Goal: Transaction & Acquisition: Purchase product/service

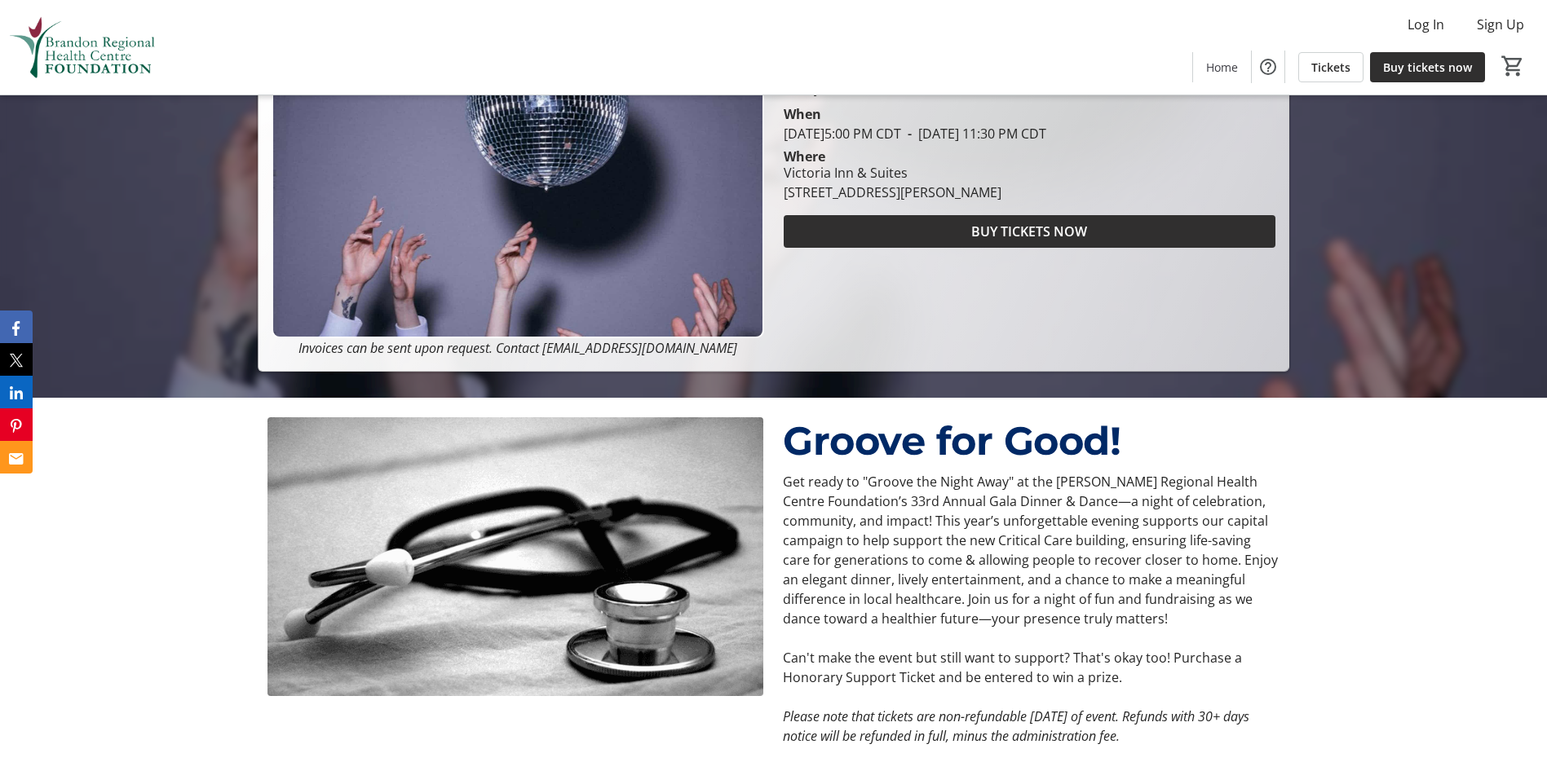
scroll to position [163, 0]
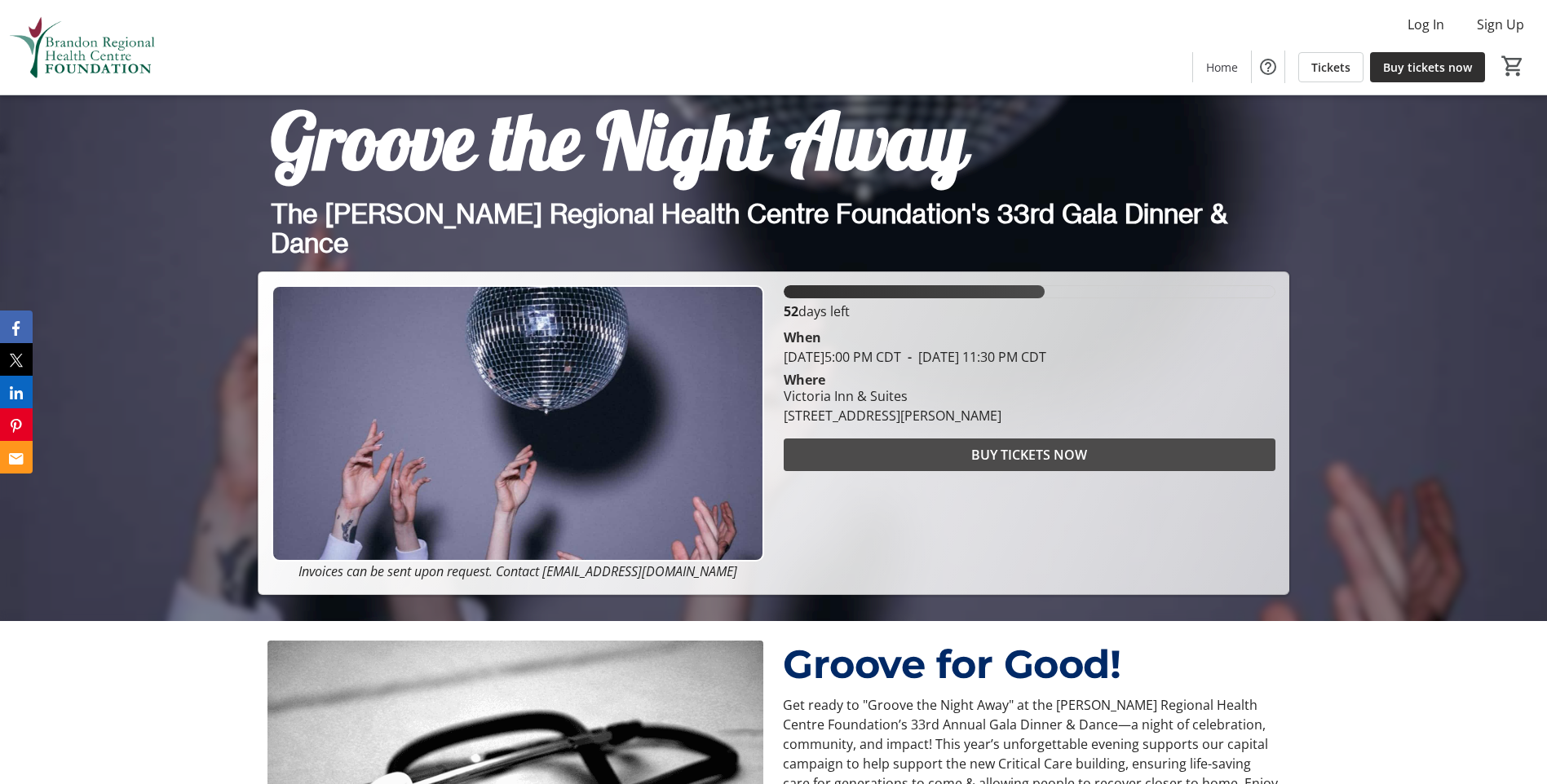
click at [1042, 459] on span "BUY TICKETS NOW" at bounding box center [1029, 455] width 116 height 19
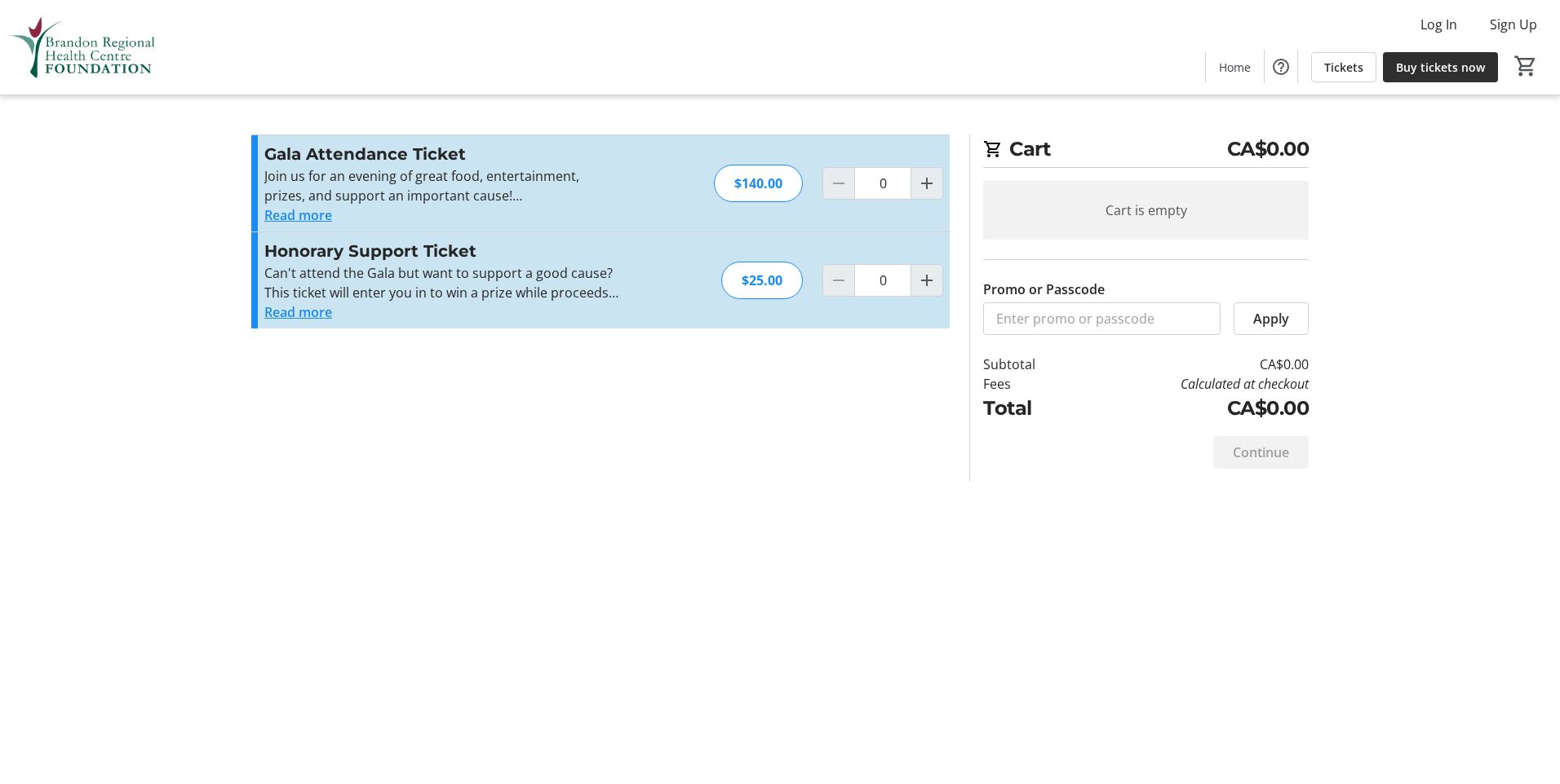
click at [300, 215] on button "Read more" at bounding box center [298, 215] width 68 height 19
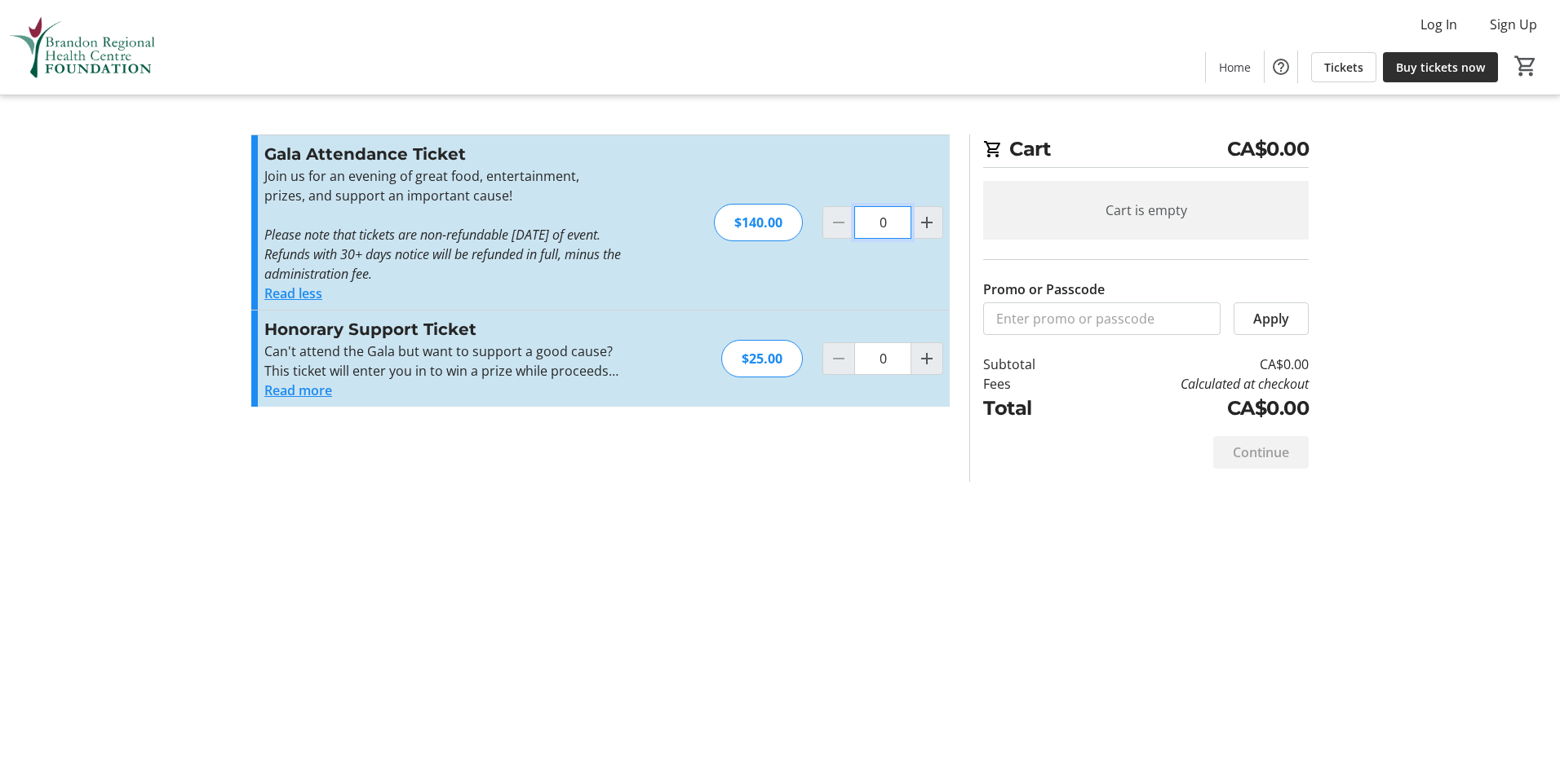
click at [870, 226] on input "0" at bounding box center [883, 222] width 57 height 33
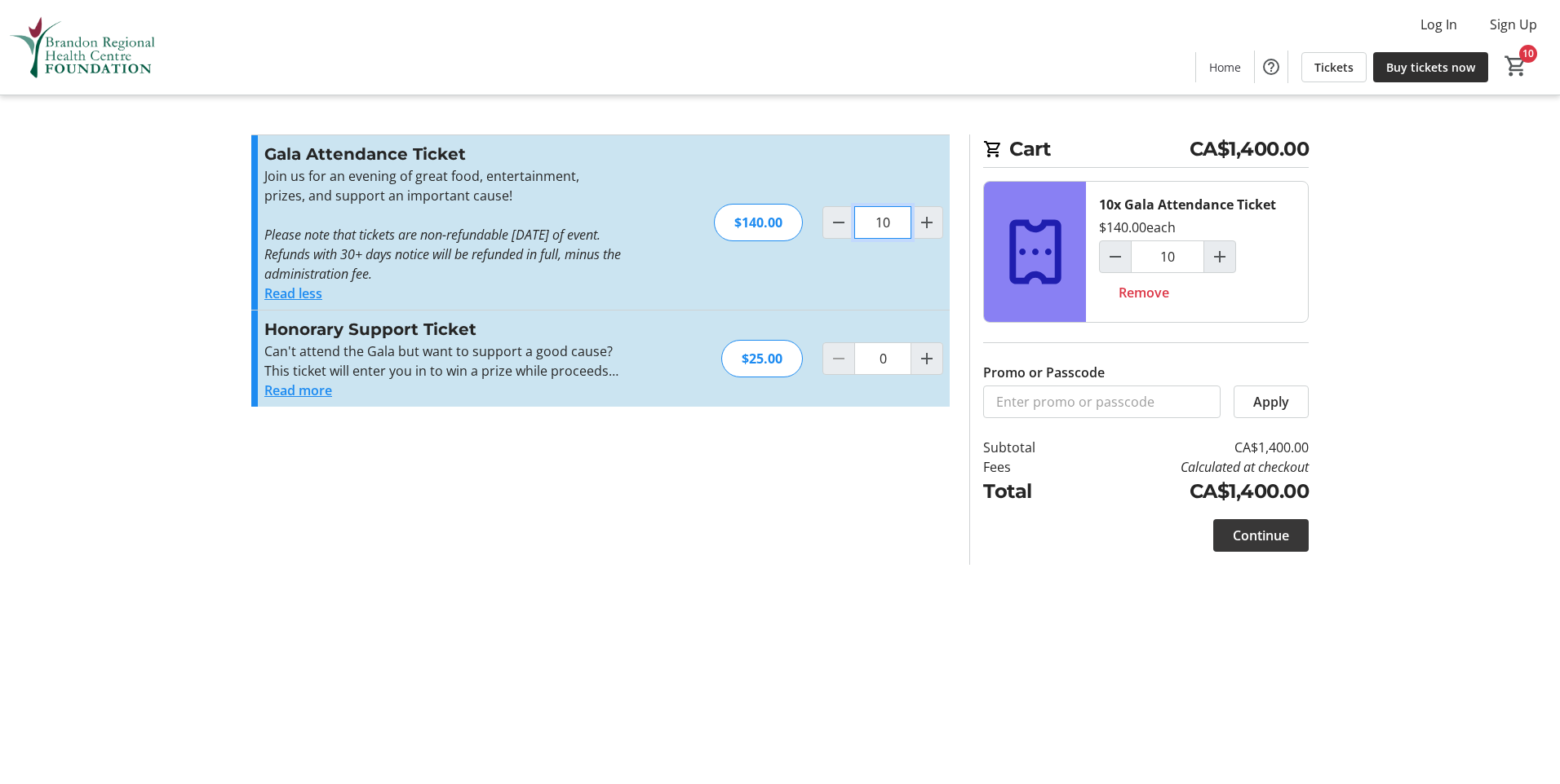
type input "10"
click at [1281, 528] on span "Continue" at bounding box center [1261, 536] width 57 height 19
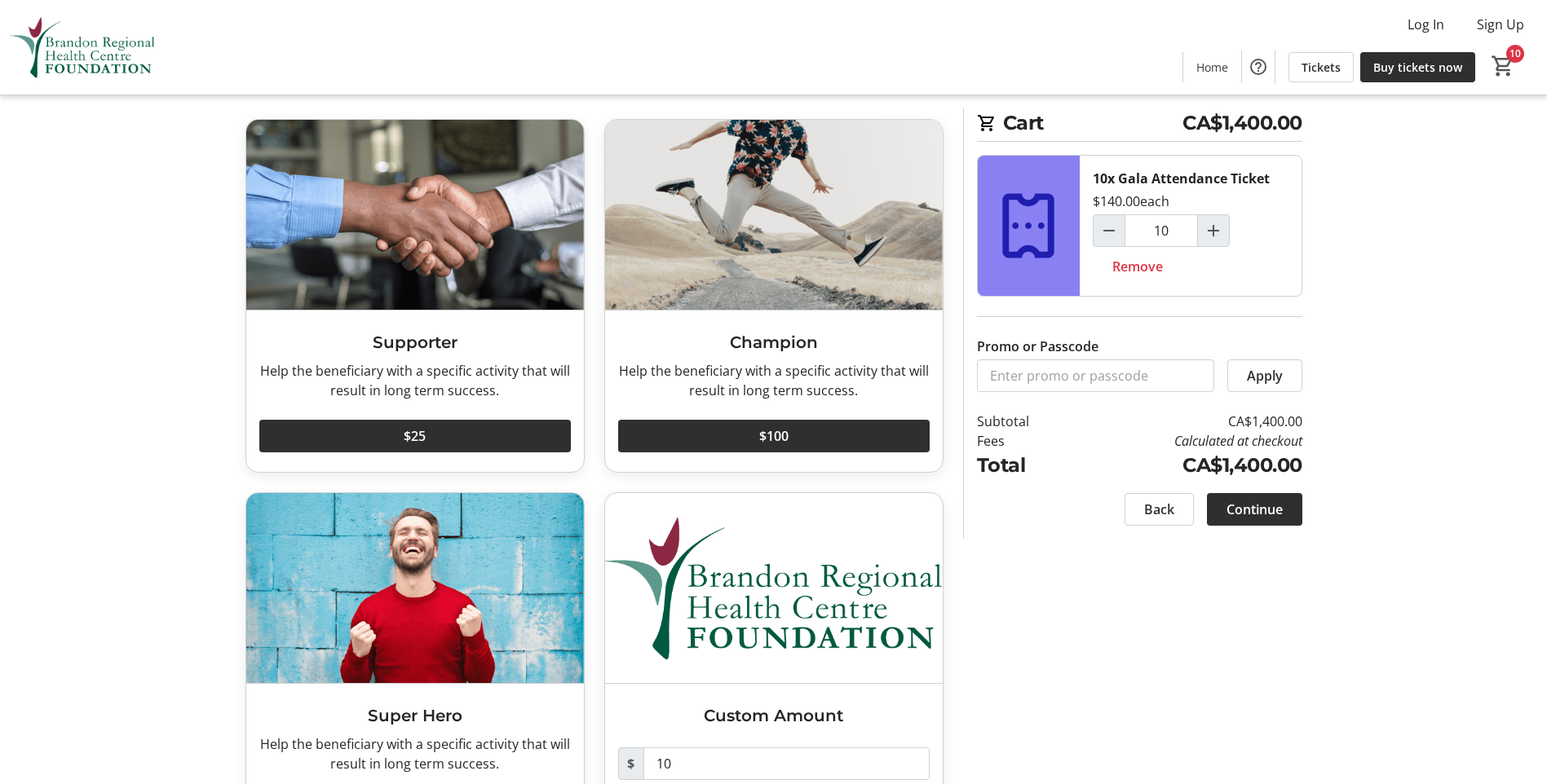
scroll to position [152, 0]
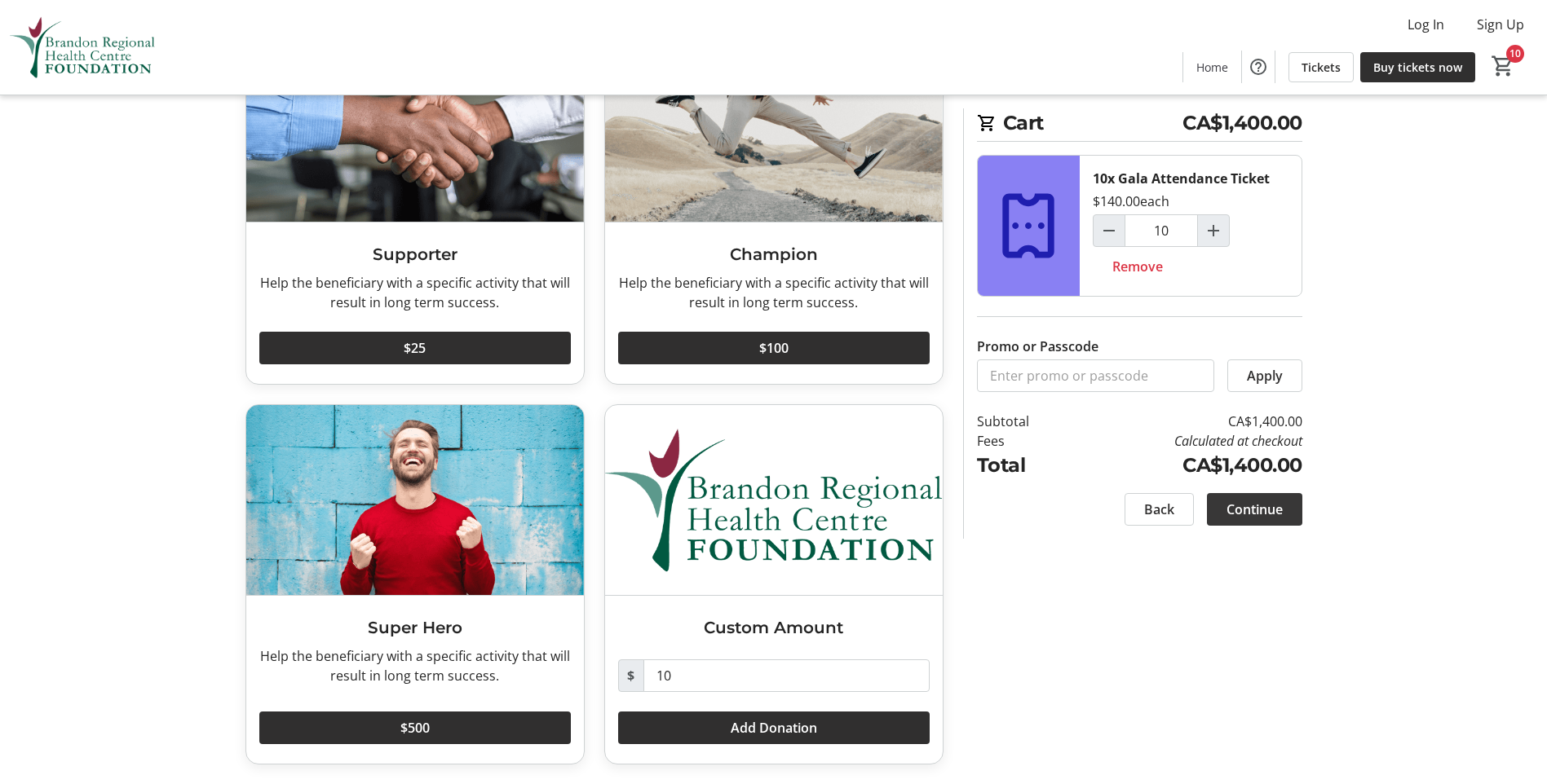
click at [1268, 514] on span "Continue" at bounding box center [1254, 509] width 57 height 19
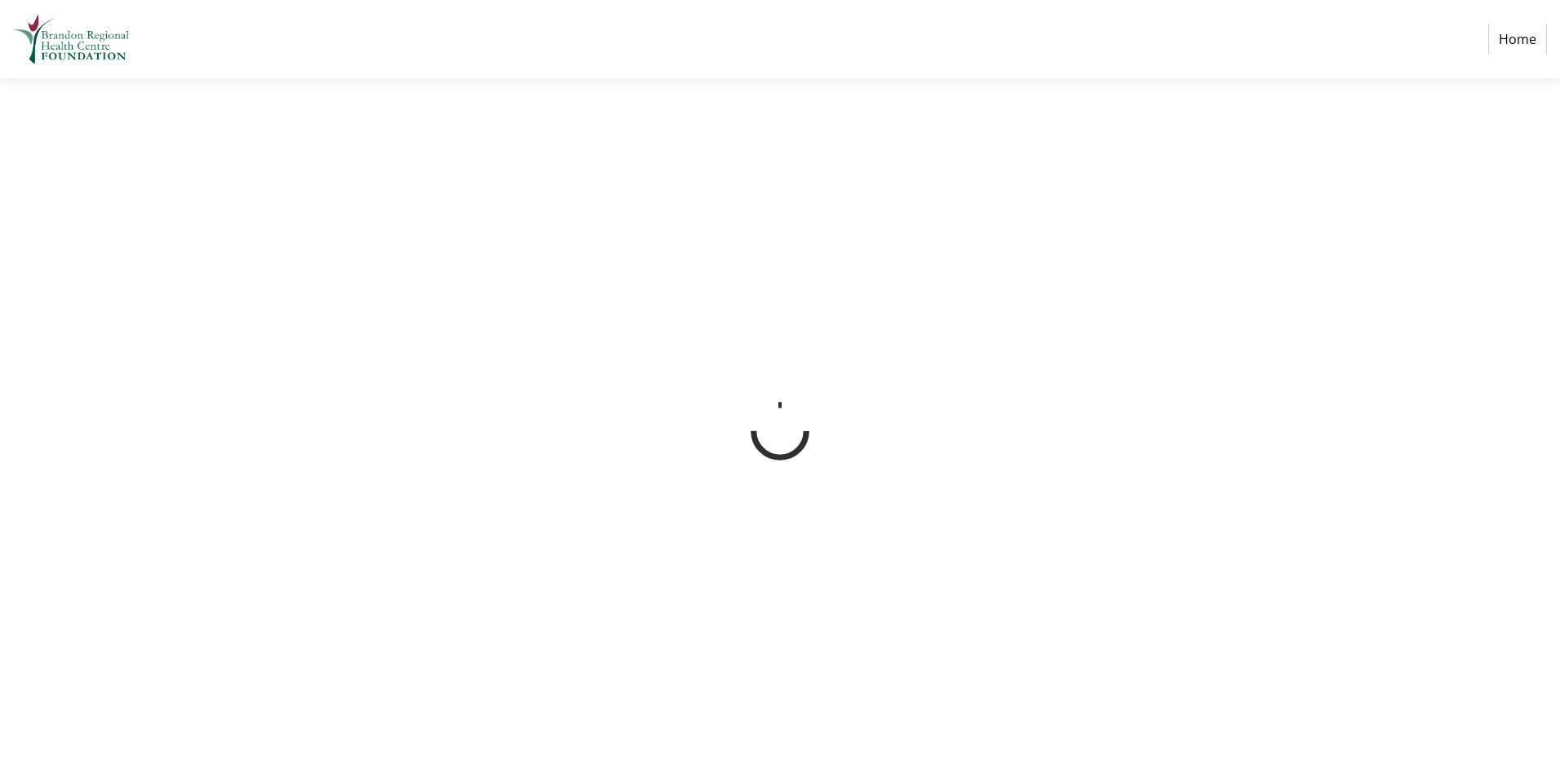
select select "CA"
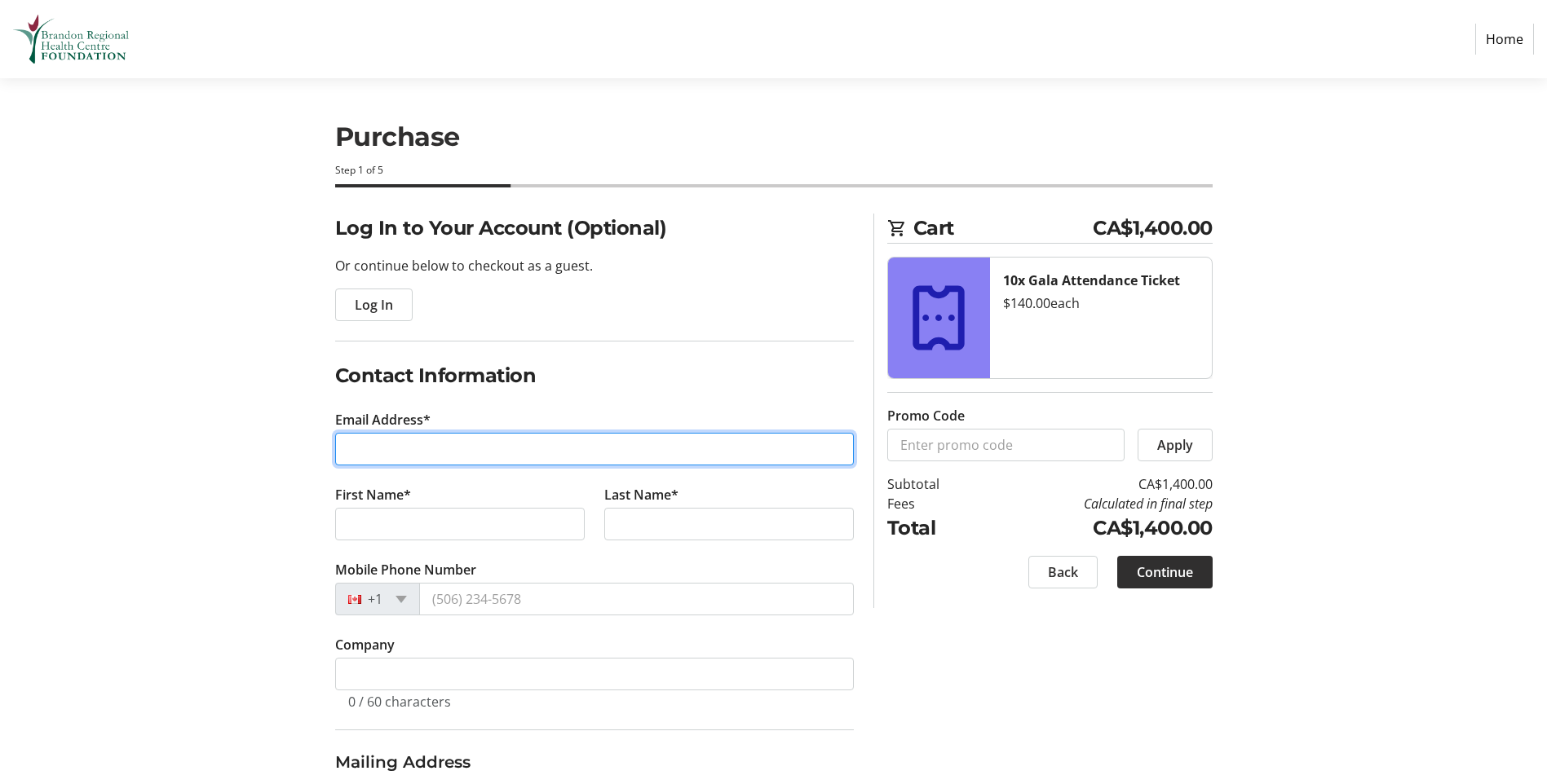
click at [394, 448] on input "Email Address*" at bounding box center [594, 449] width 519 height 33
type input "[EMAIL_ADDRESS][DOMAIN_NAME]"
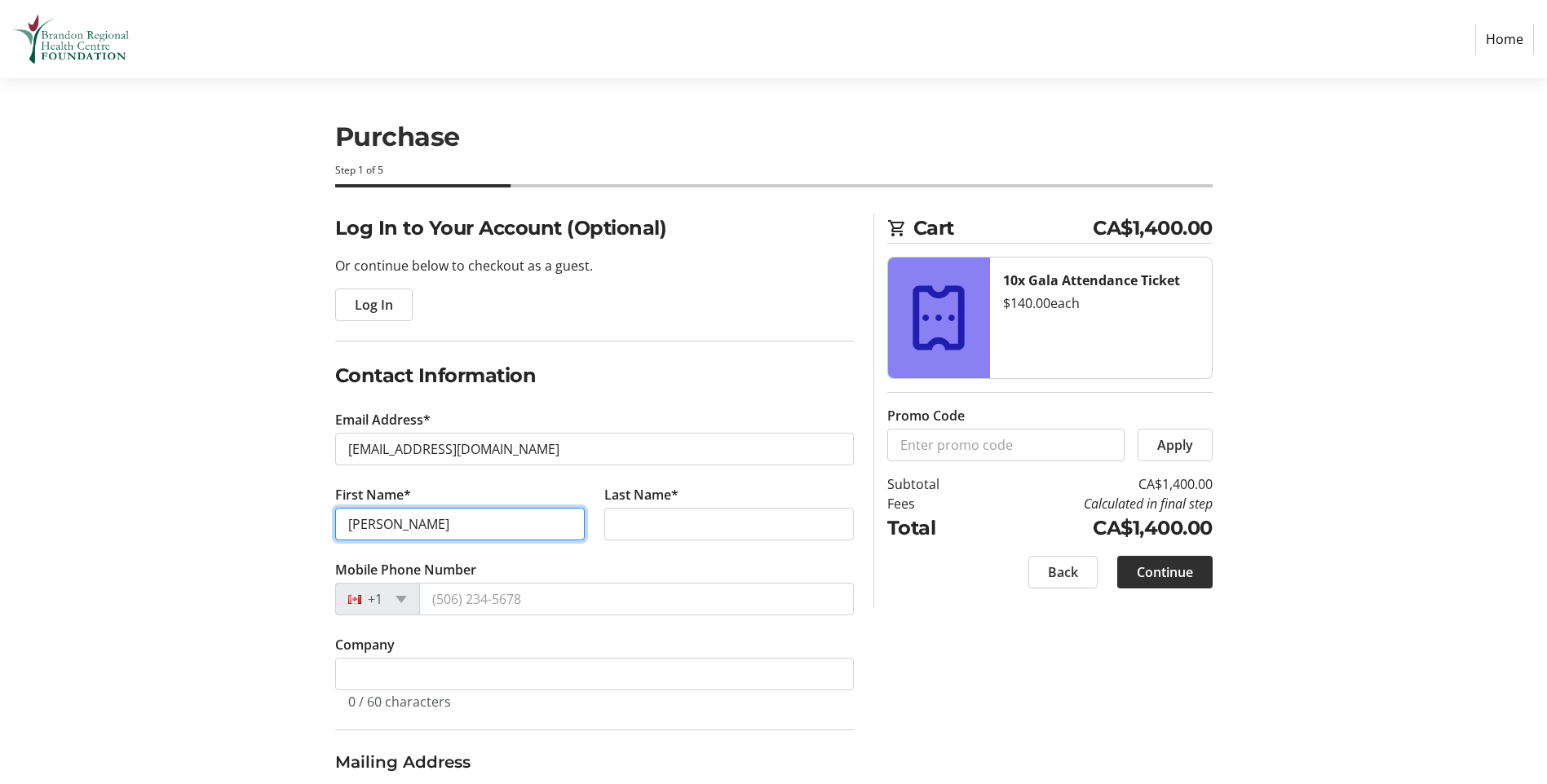
type input "[PERSON_NAME]"
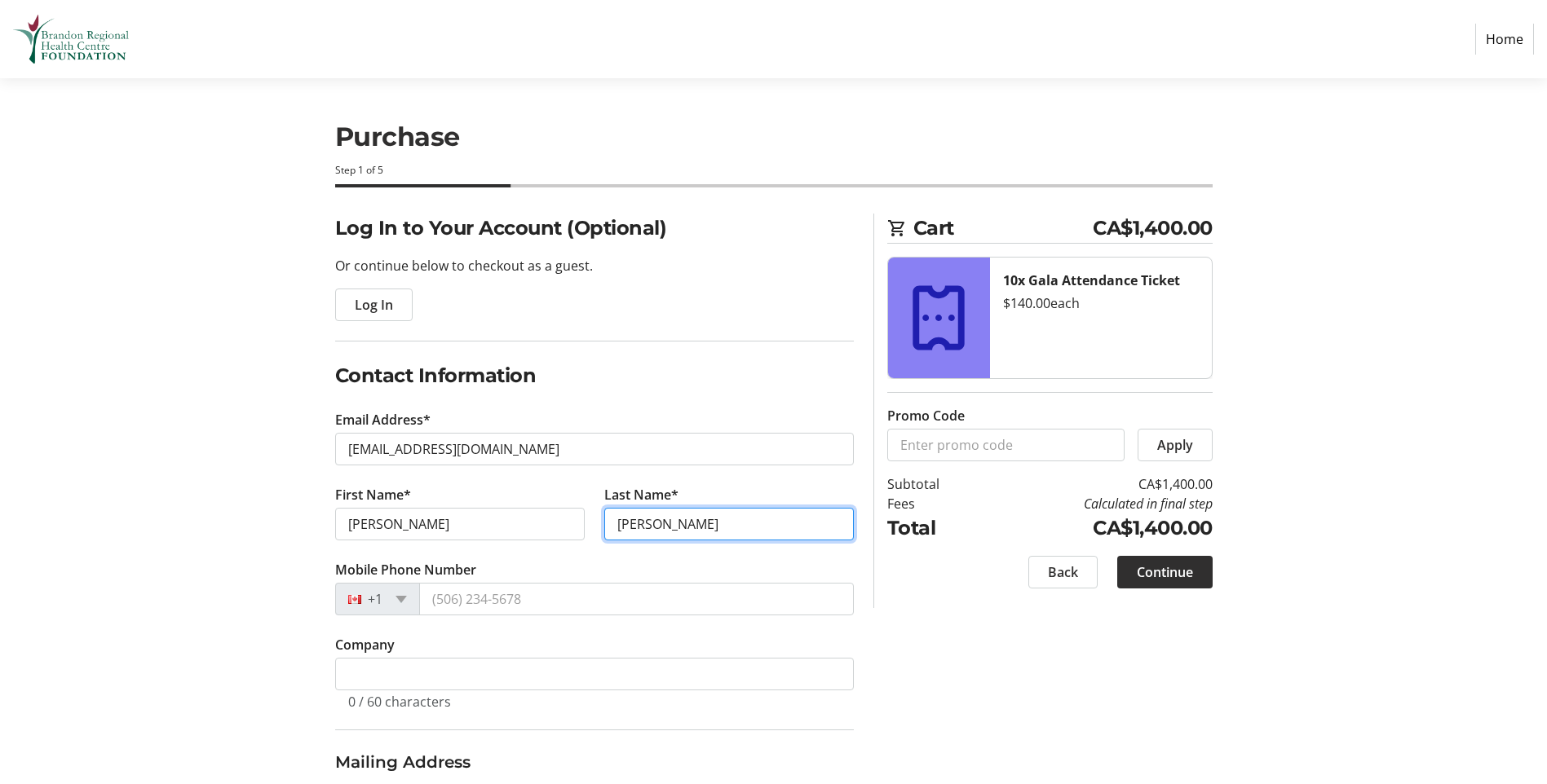
type input "[PERSON_NAME]"
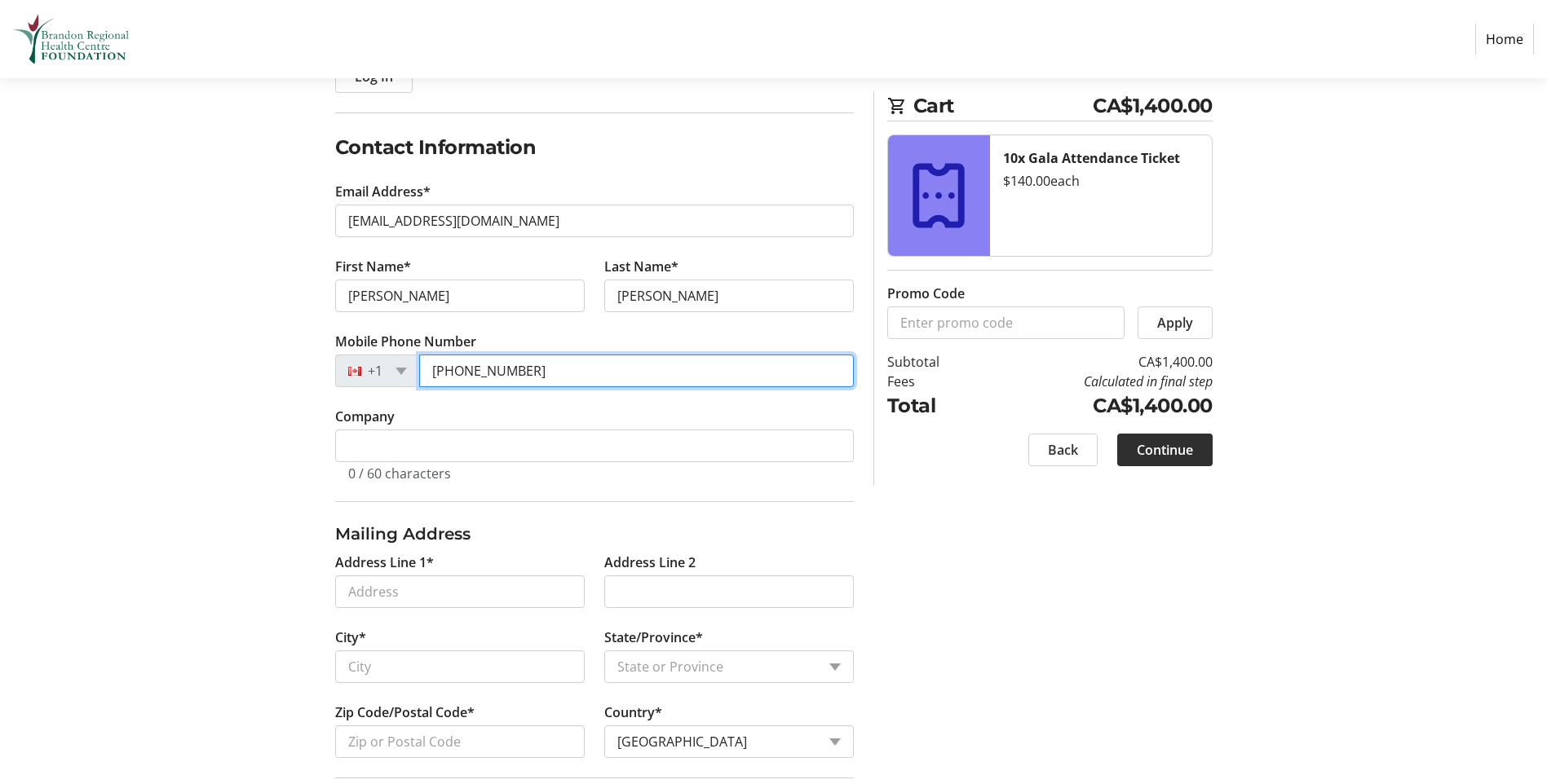
scroll to position [245, 0]
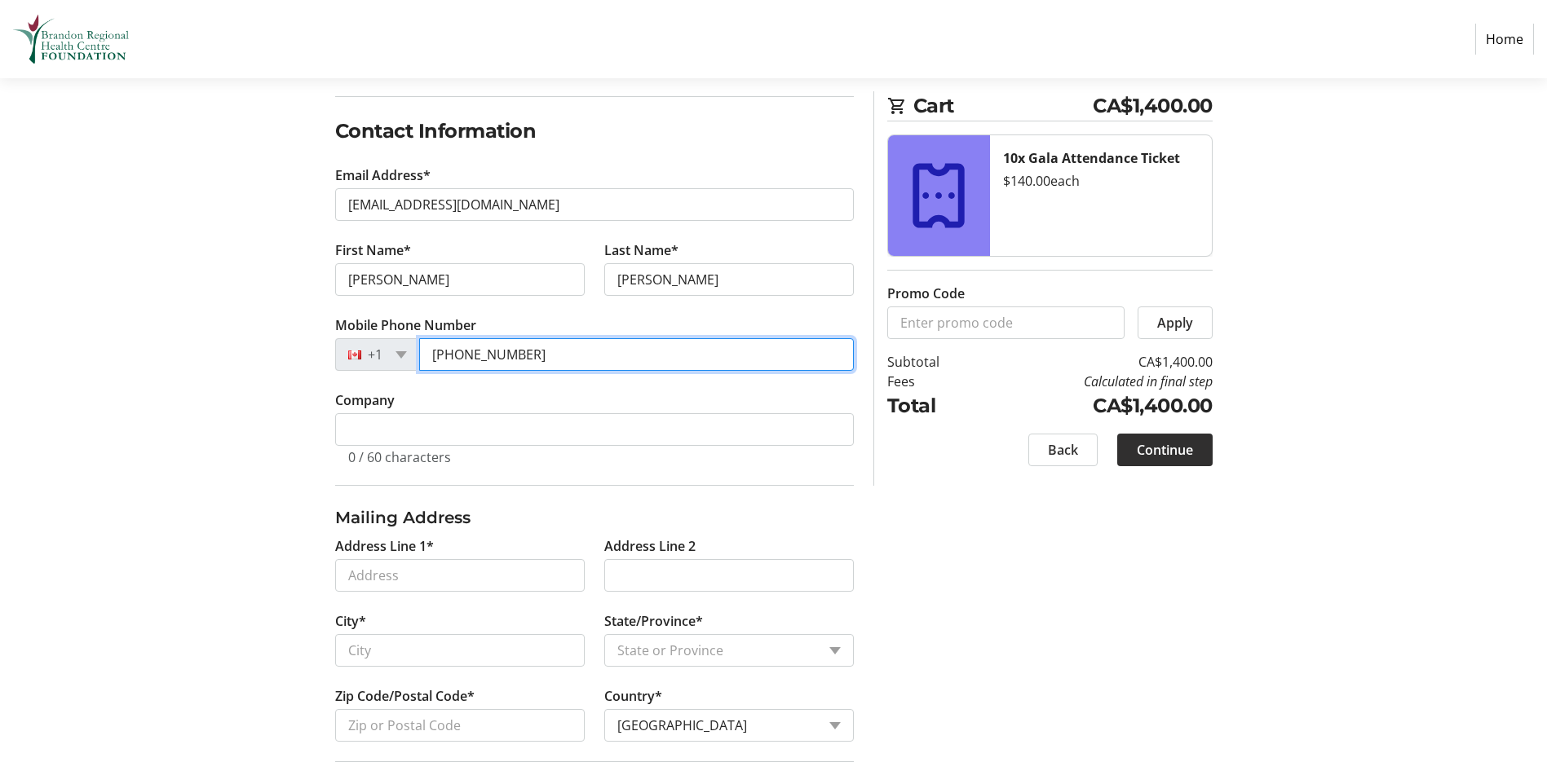
type input "[PHONE_NUMBER]"
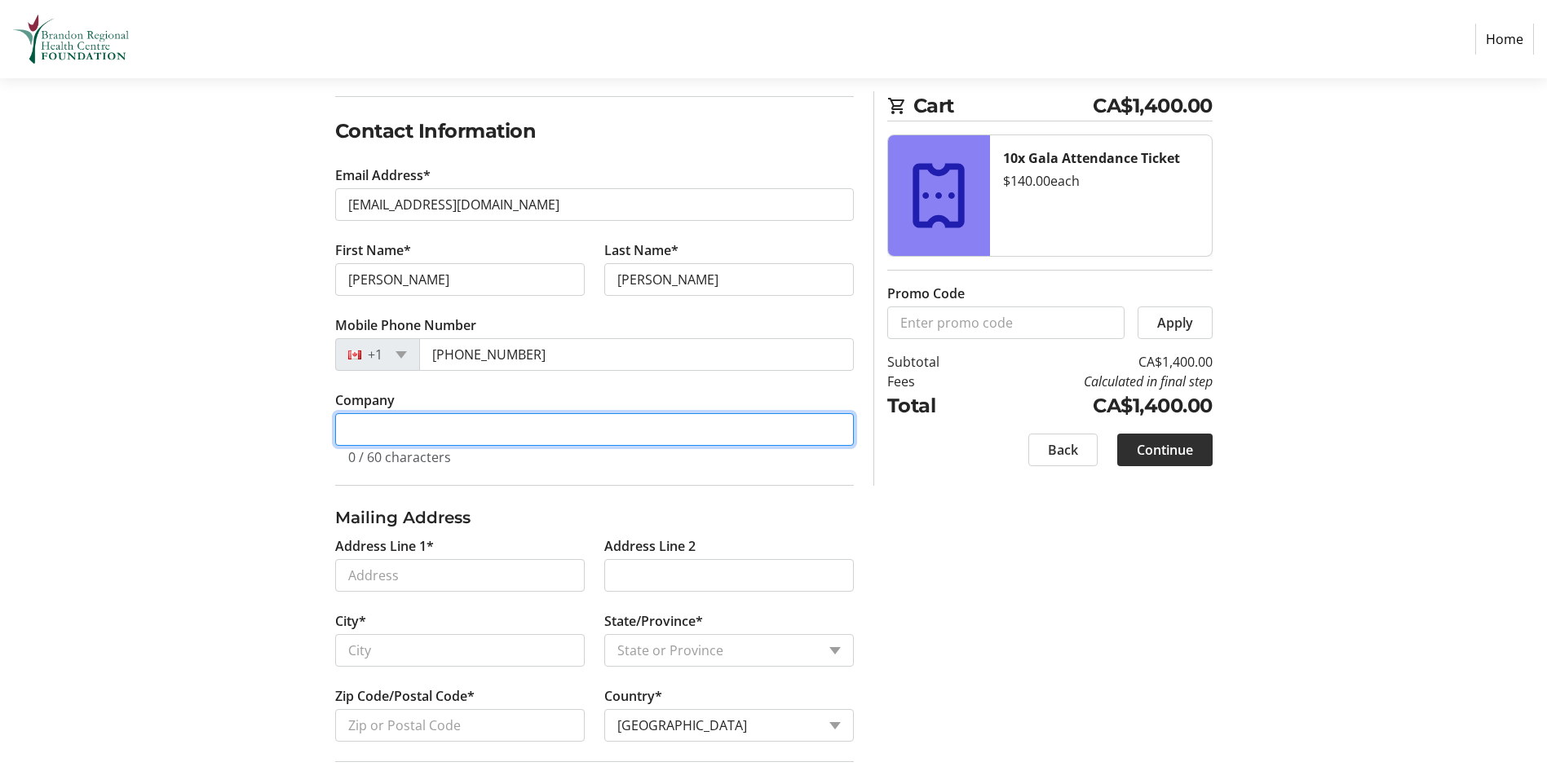
click at [435, 430] on input "Company" at bounding box center [594, 430] width 519 height 33
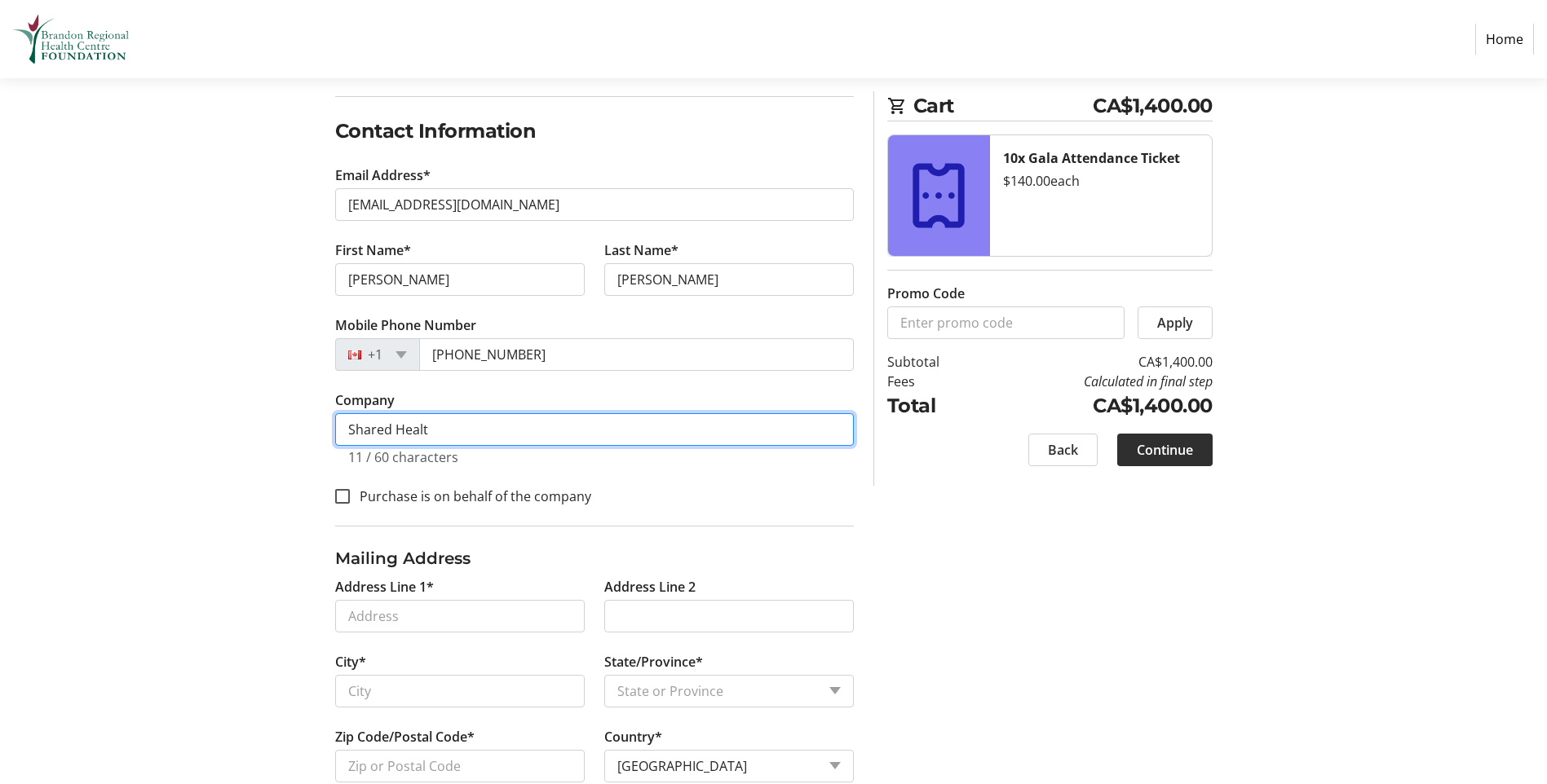
type input "Shared Health"
drag, startPoint x: 521, startPoint y: 426, endPoint x: 202, endPoint y: 426, distance: 319.0
click at [204, 426] on section "Purchase Step 1 of 5 Cart CA$1,400.00 10x Gala Attendance Ticket $140.00 each P…" at bounding box center [774, 397] width 1547 height 1126
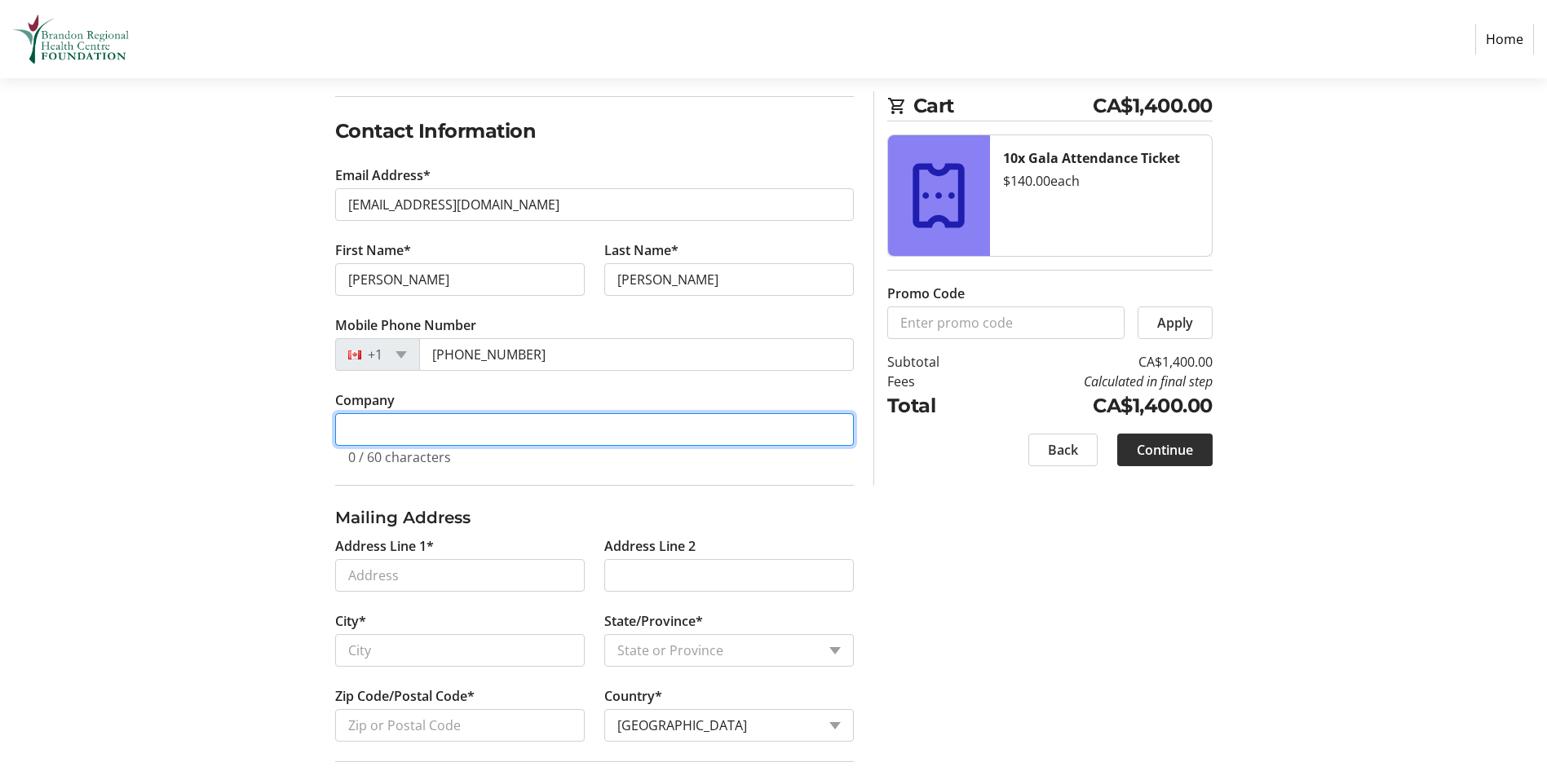
scroll to position [326, 0]
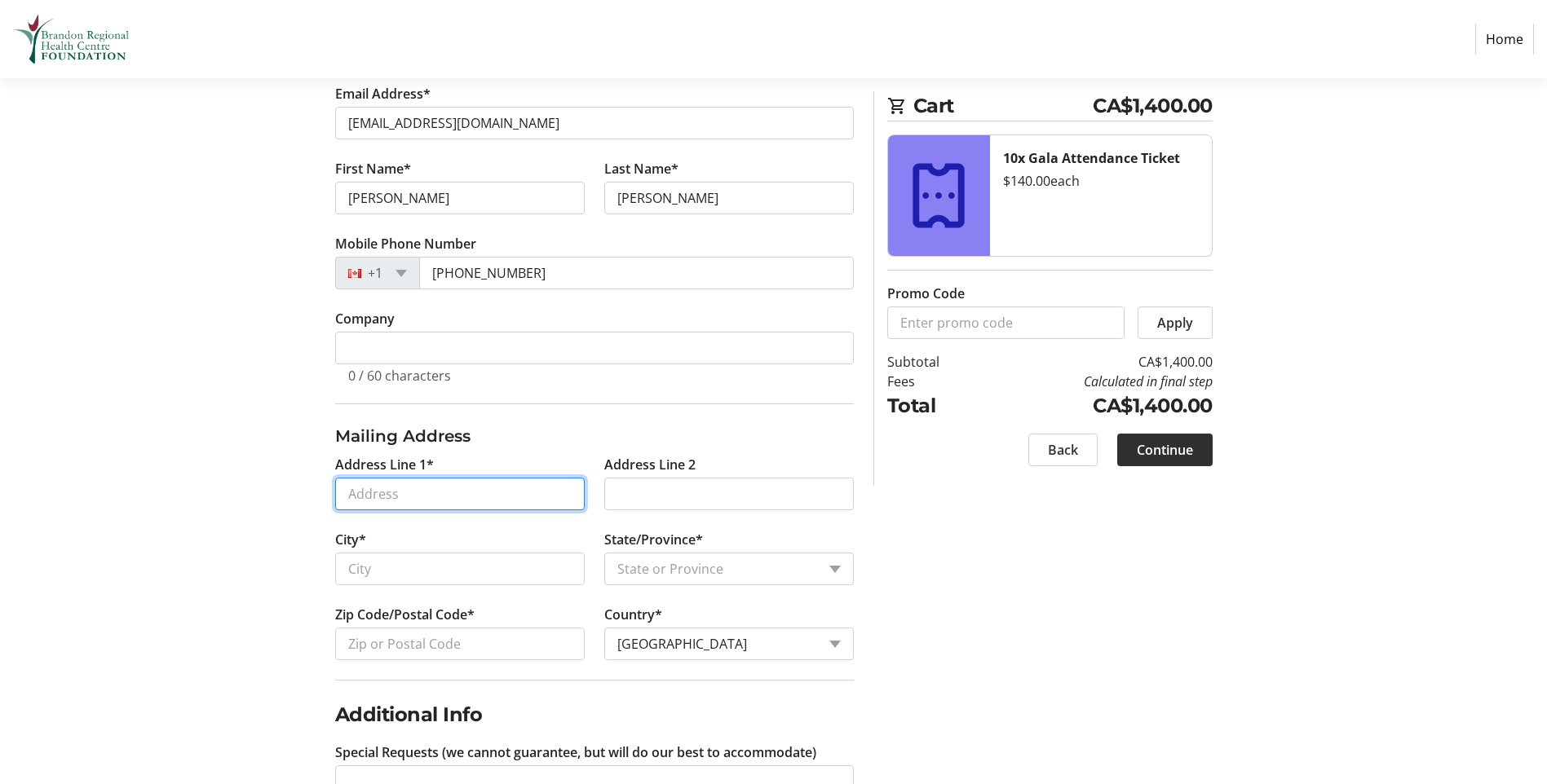
click at [423, 493] on input "Address Line 1*" at bounding box center [460, 494] width 249 height 33
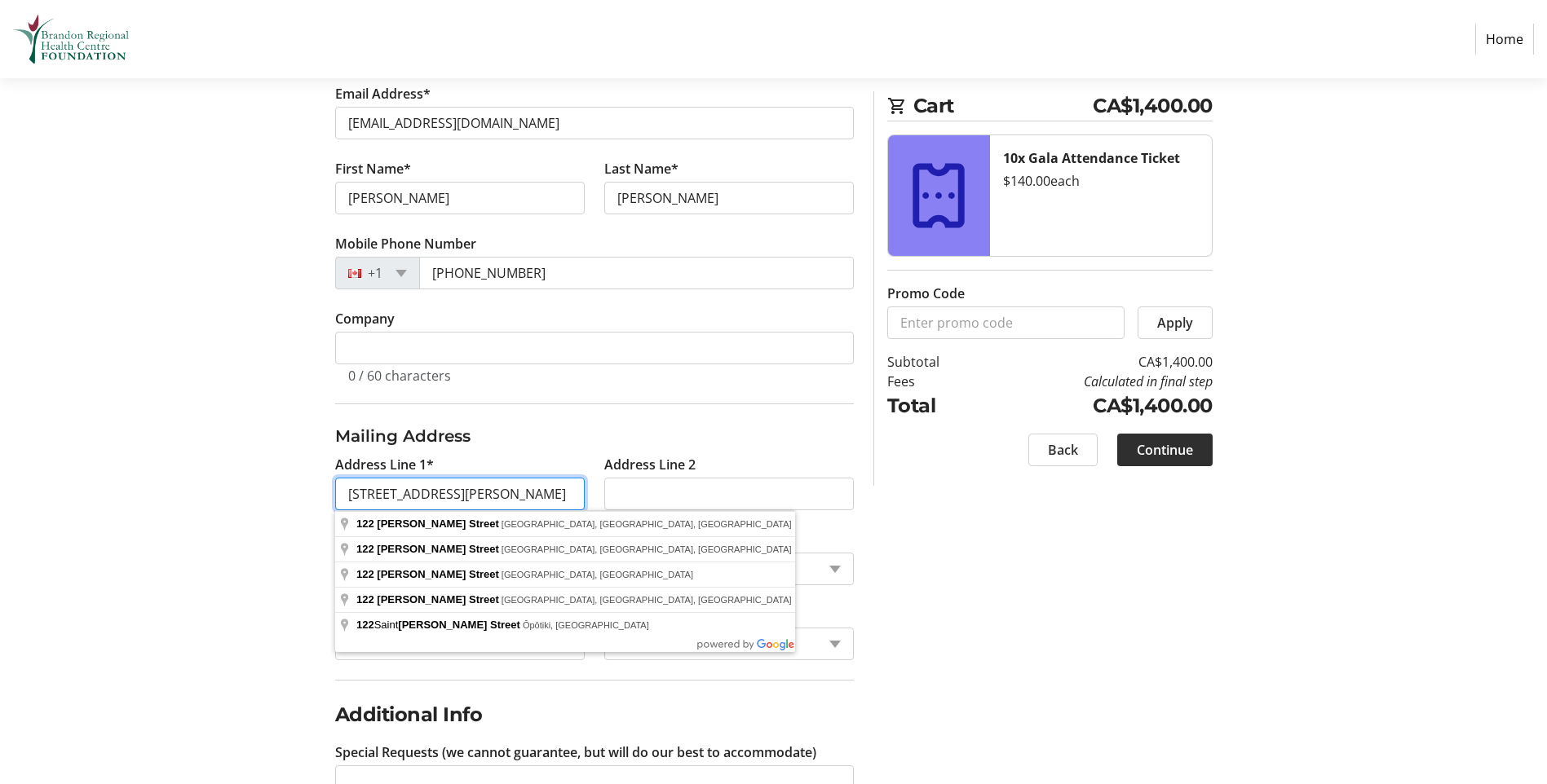
type input "[STREET_ADDRESS][PERSON_NAME]"
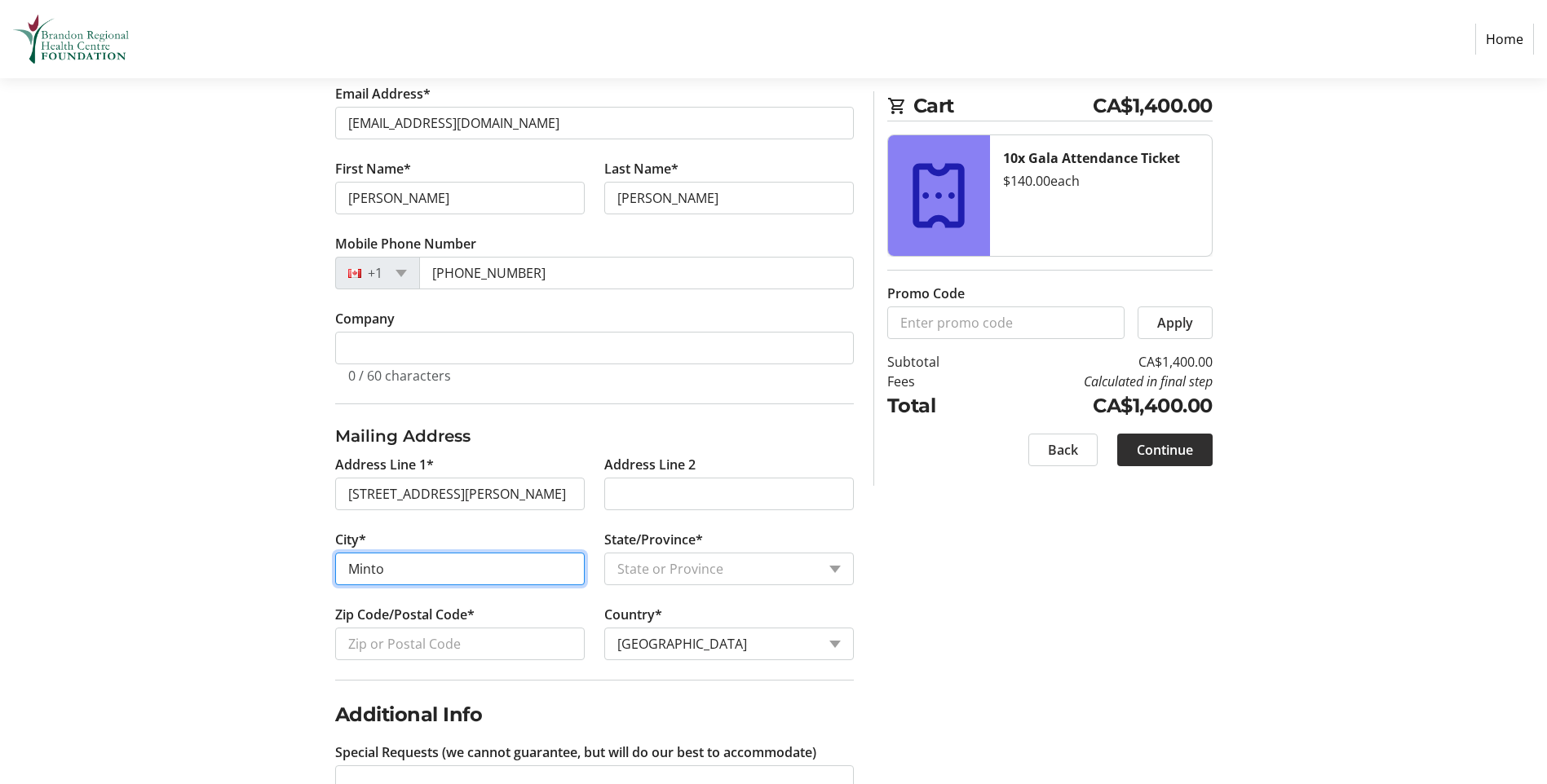
type input "Minto"
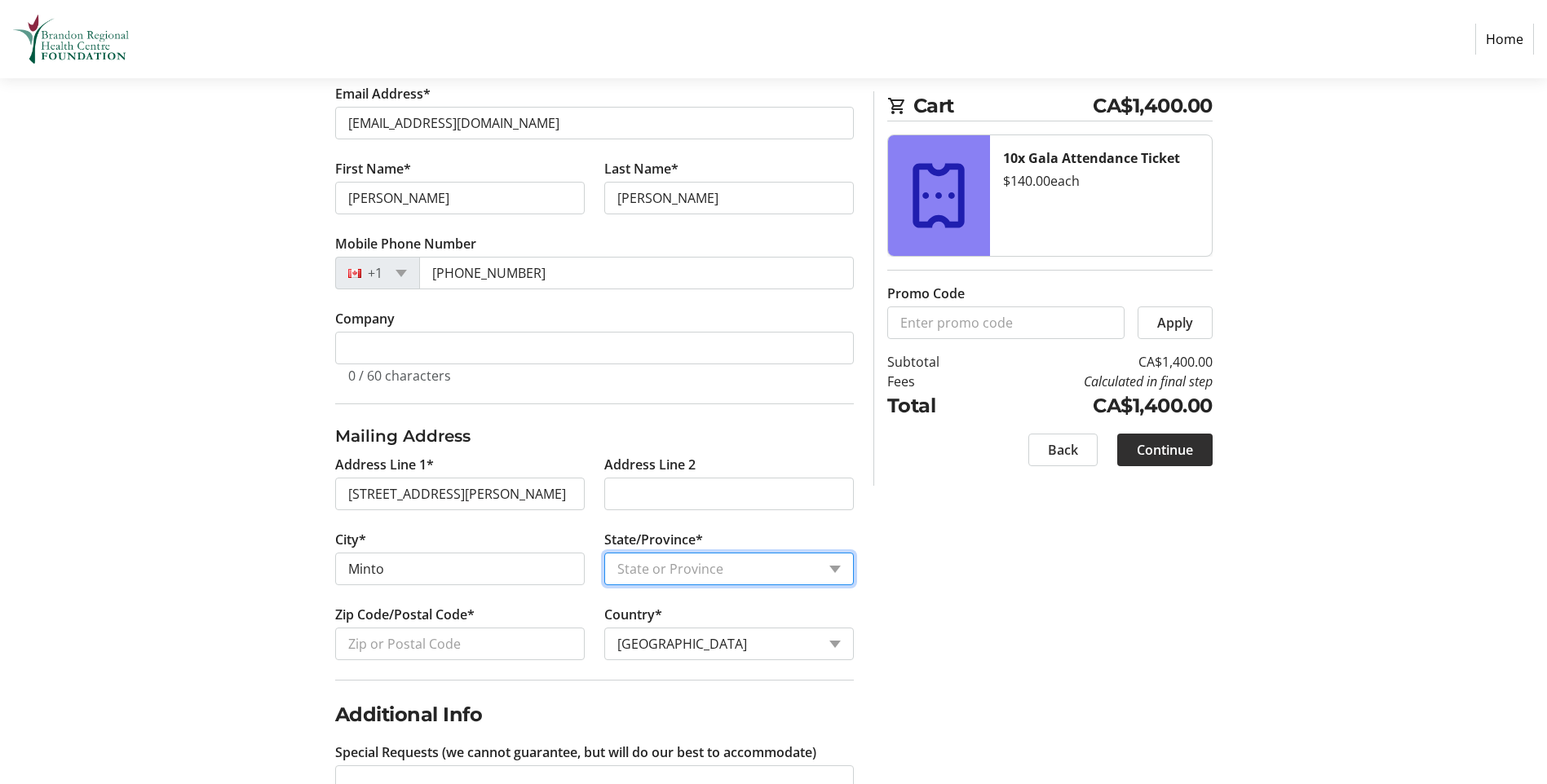
click at [819, 566] on select "State or Province State or Province [GEOGRAPHIC_DATA] [GEOGRAPHIC_DATA] [GEOGRA…" at bounding box center [729, 568] width 249 height 33
select select "MB"
click at [605, 552] on select "State or Province State or Province [GEOGRAPHIC_DATA] [GEOGRAPHIC_DATA] [GEOGRA…" at bounding box center [729, 568] width 249 height 33
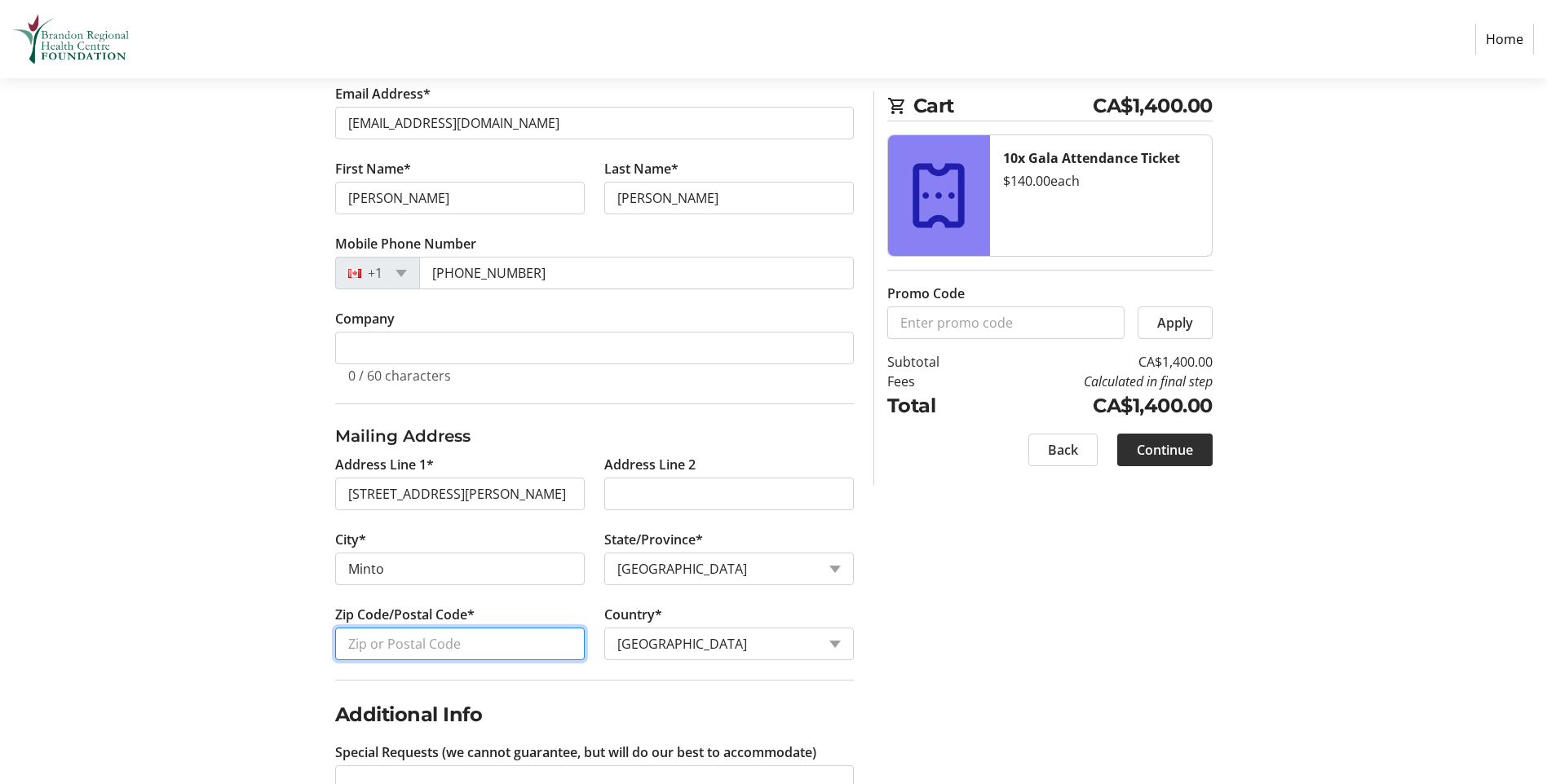
click at [440, 643] on input "Zip Code/Postal Code*" at bounding box center [460, 643] width 249 height 33
type input "R0K1M0"
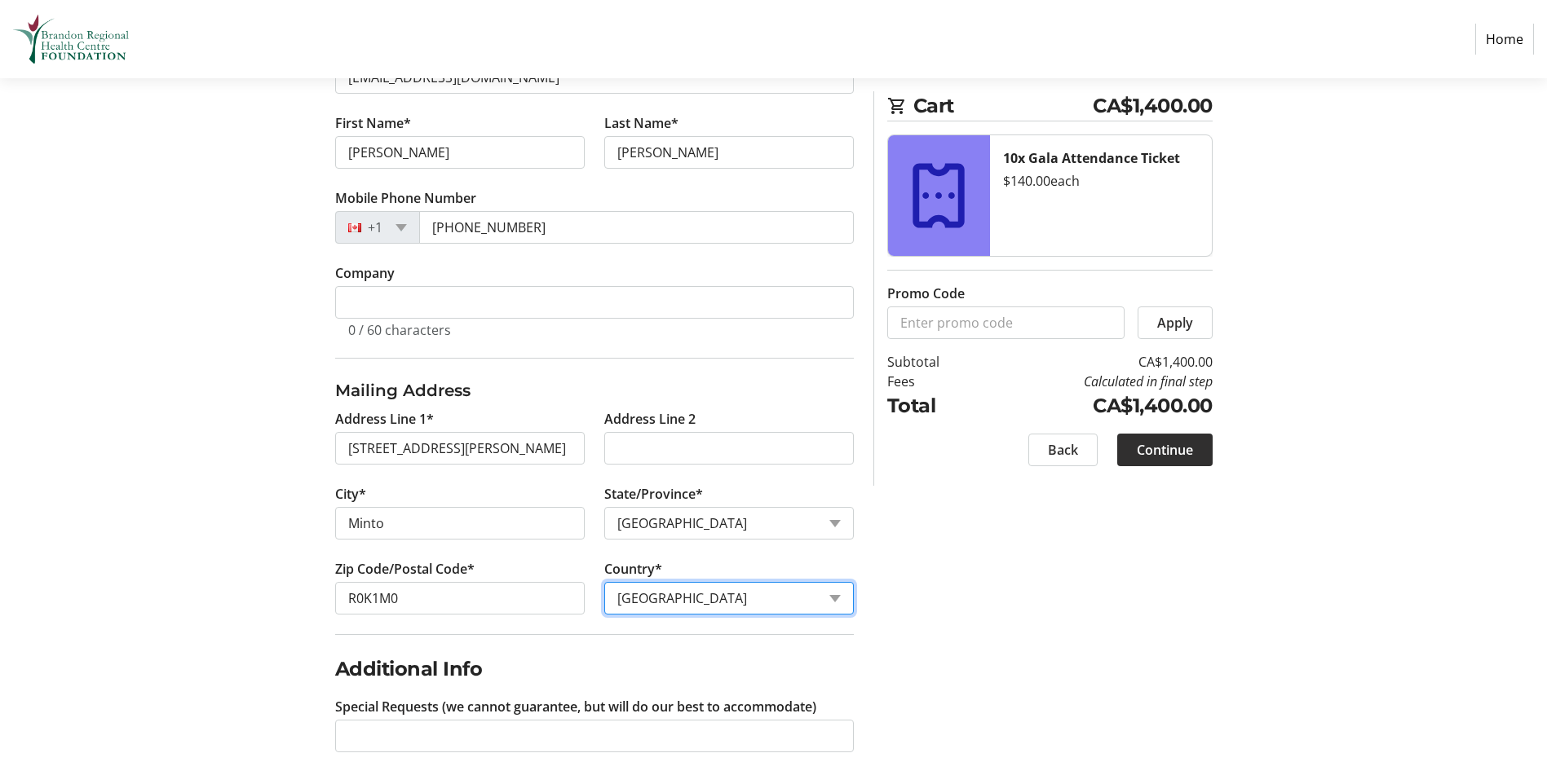
scroll to position [379, 0]
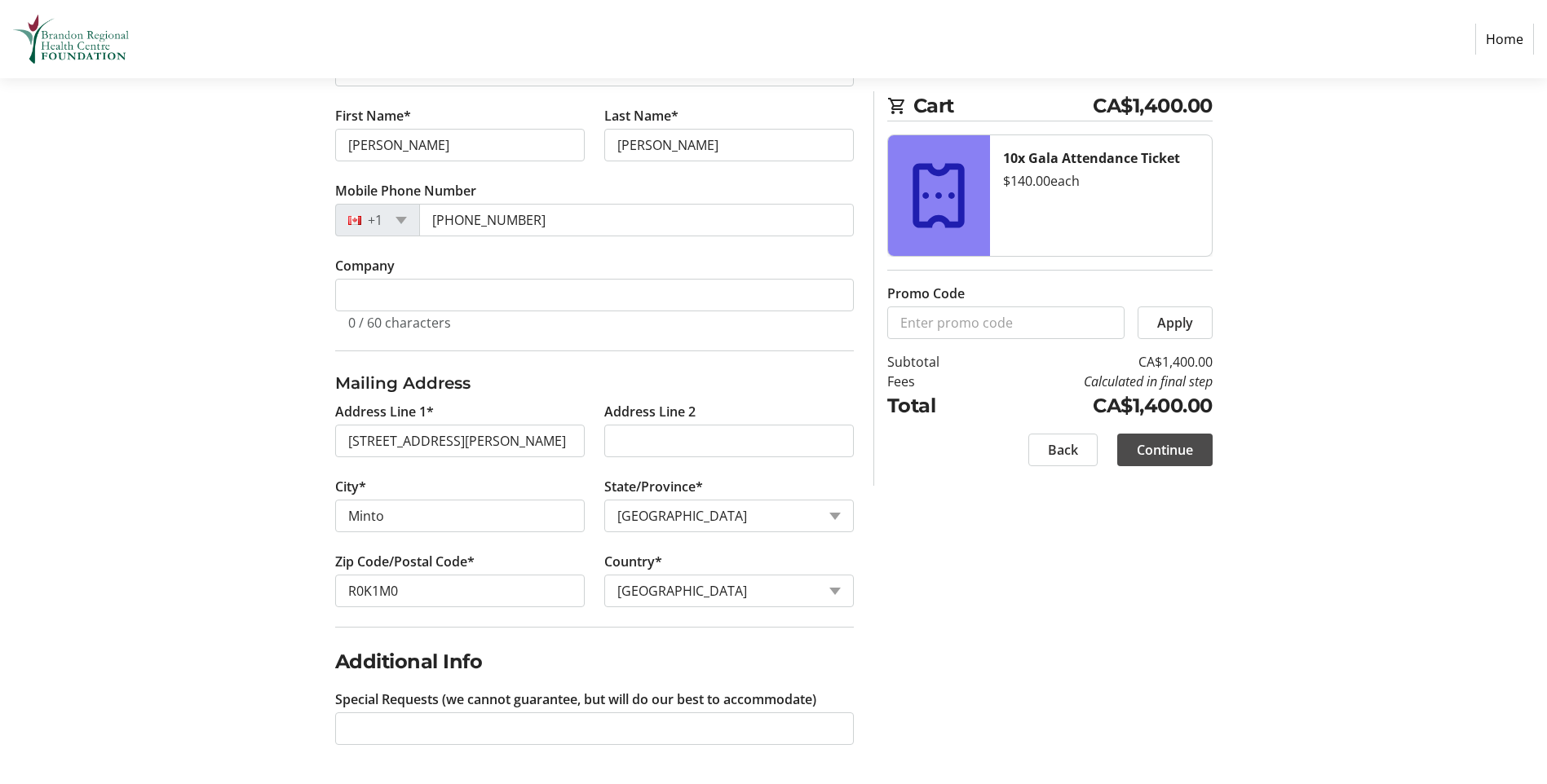
click at [1172, 453] on span "Continue" at bounding box center [1165, 450] width 57 height 19
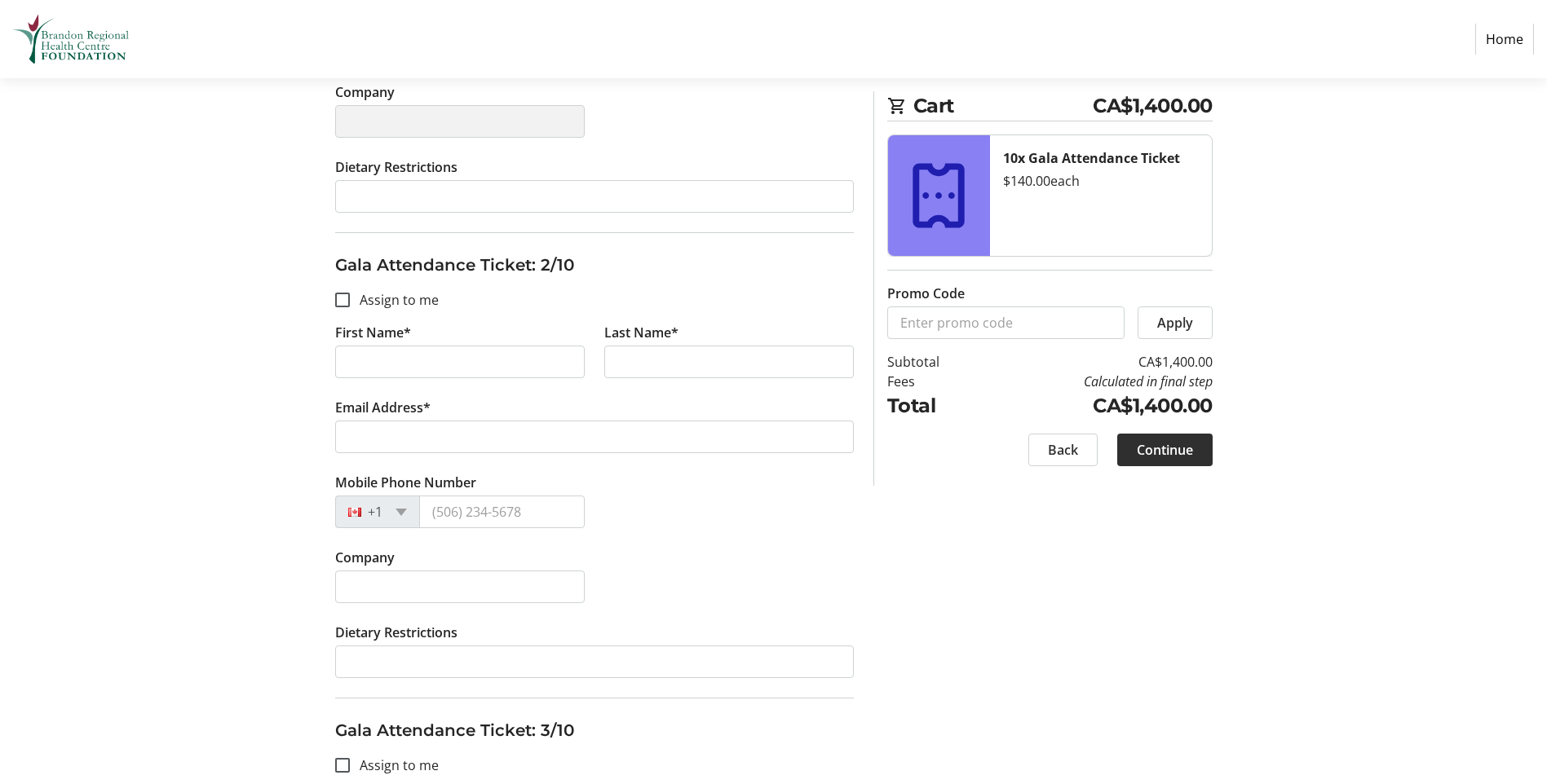
scroll to position [571, 0]
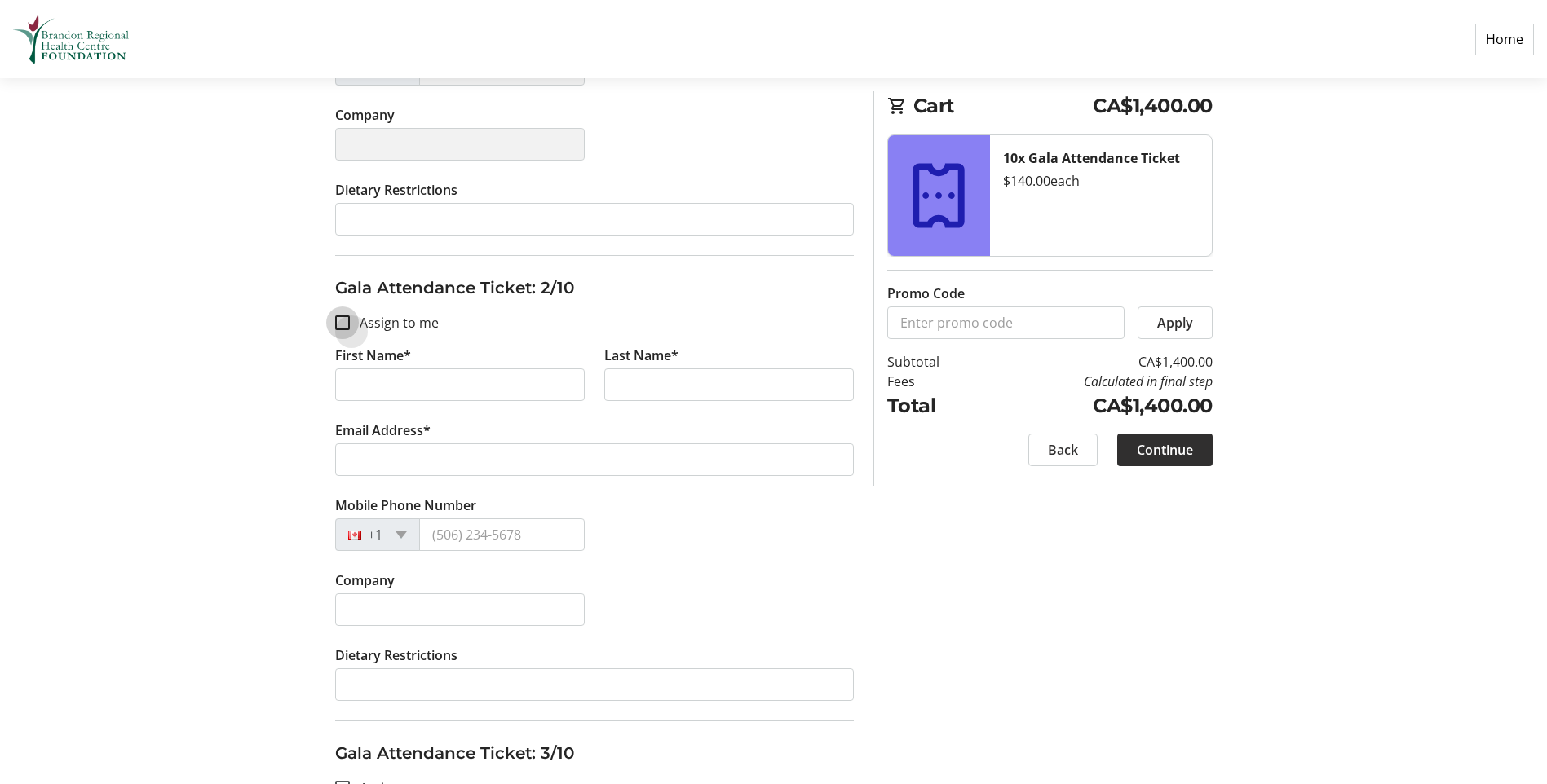
click at [339, 316] on input "Assign to me" at bounding box center [342, 323] width 15 height 15
checkbox input "true"
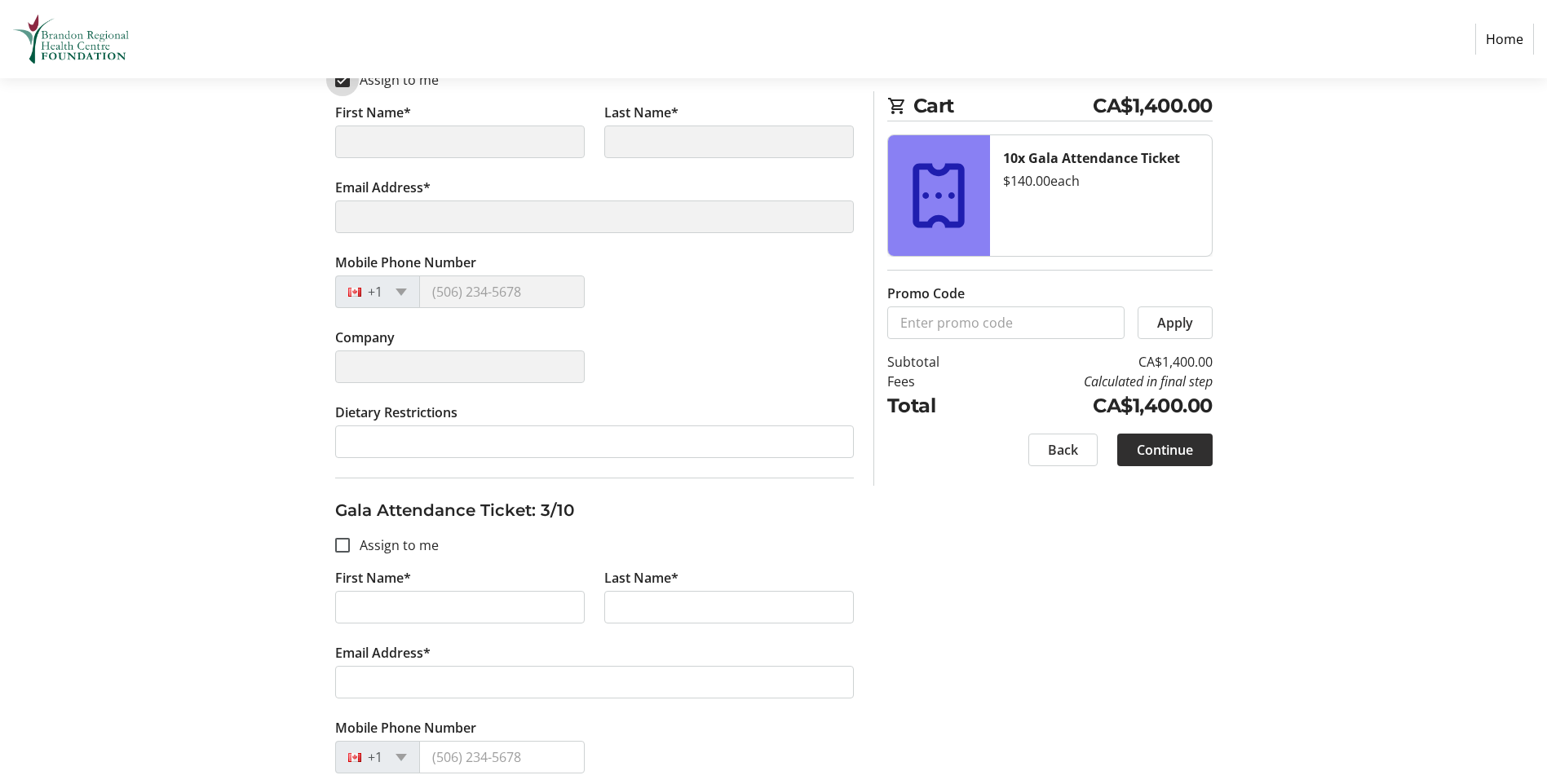
scroll to position [815, 0]
type input "[PERSON_NAME]"
type input "[EMAIL_ADDRESS][DOMAIN_NAME]"
type input "[PHONE_NUMBER]"
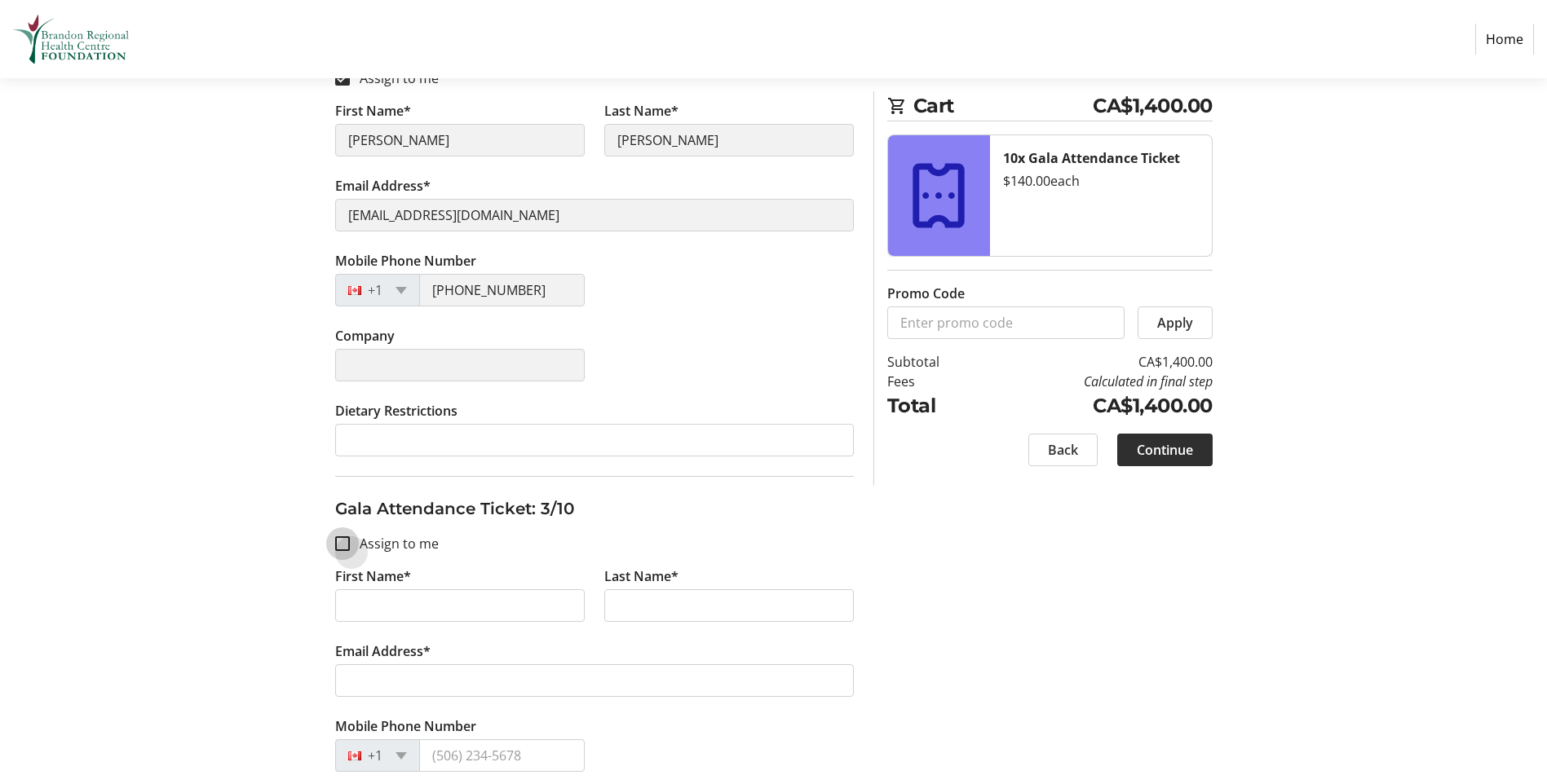
click at [345, 543] on input "Assign to me" at bounding box center [342, 544] width 15 height 15
checkbox input "true"
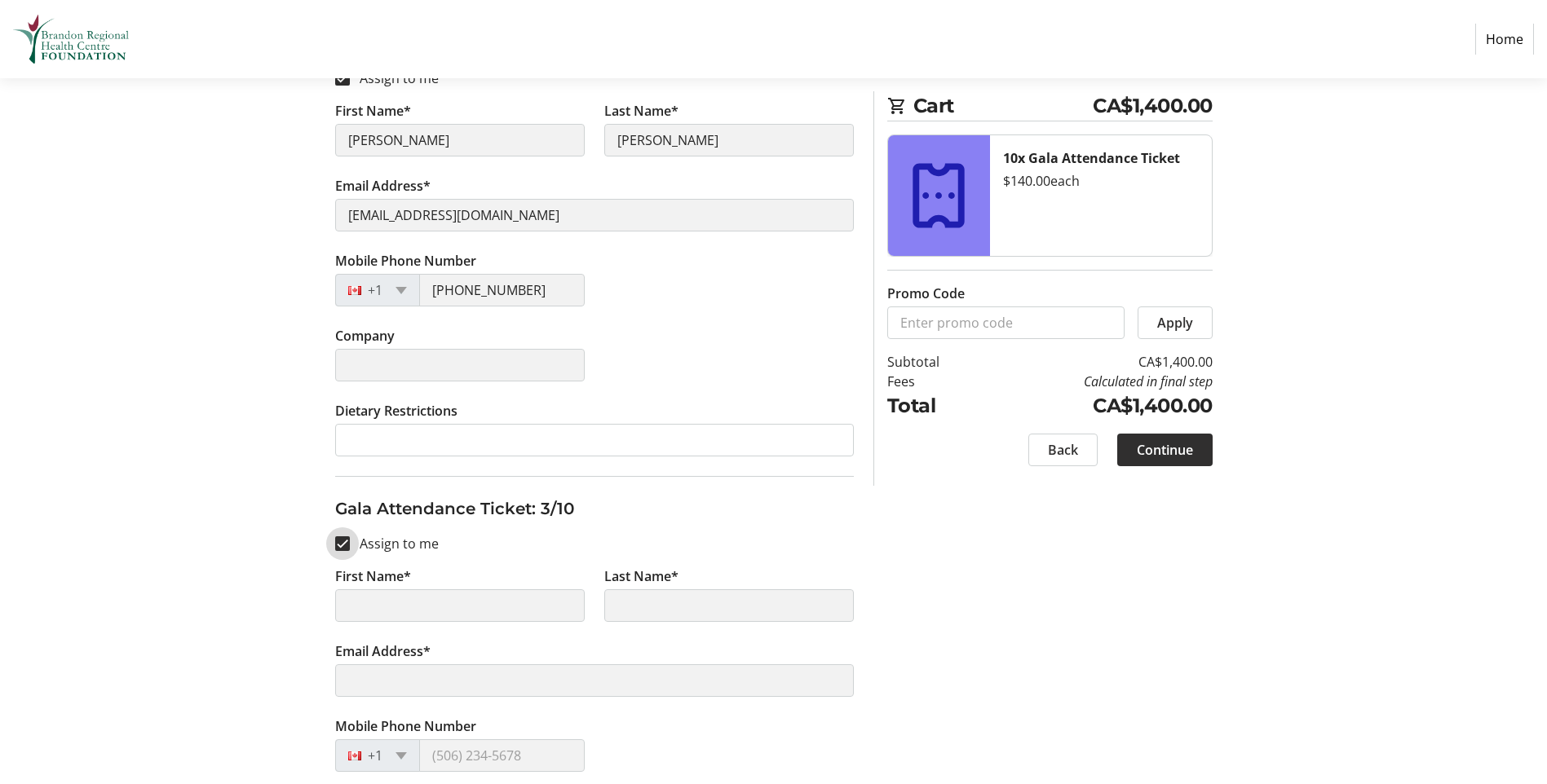
type input "[PERSON_NAME]"
type input "[EMAIL_ADDRESS][DOMAIN_NAME]"
type input "[PHONE_NUMBER]"
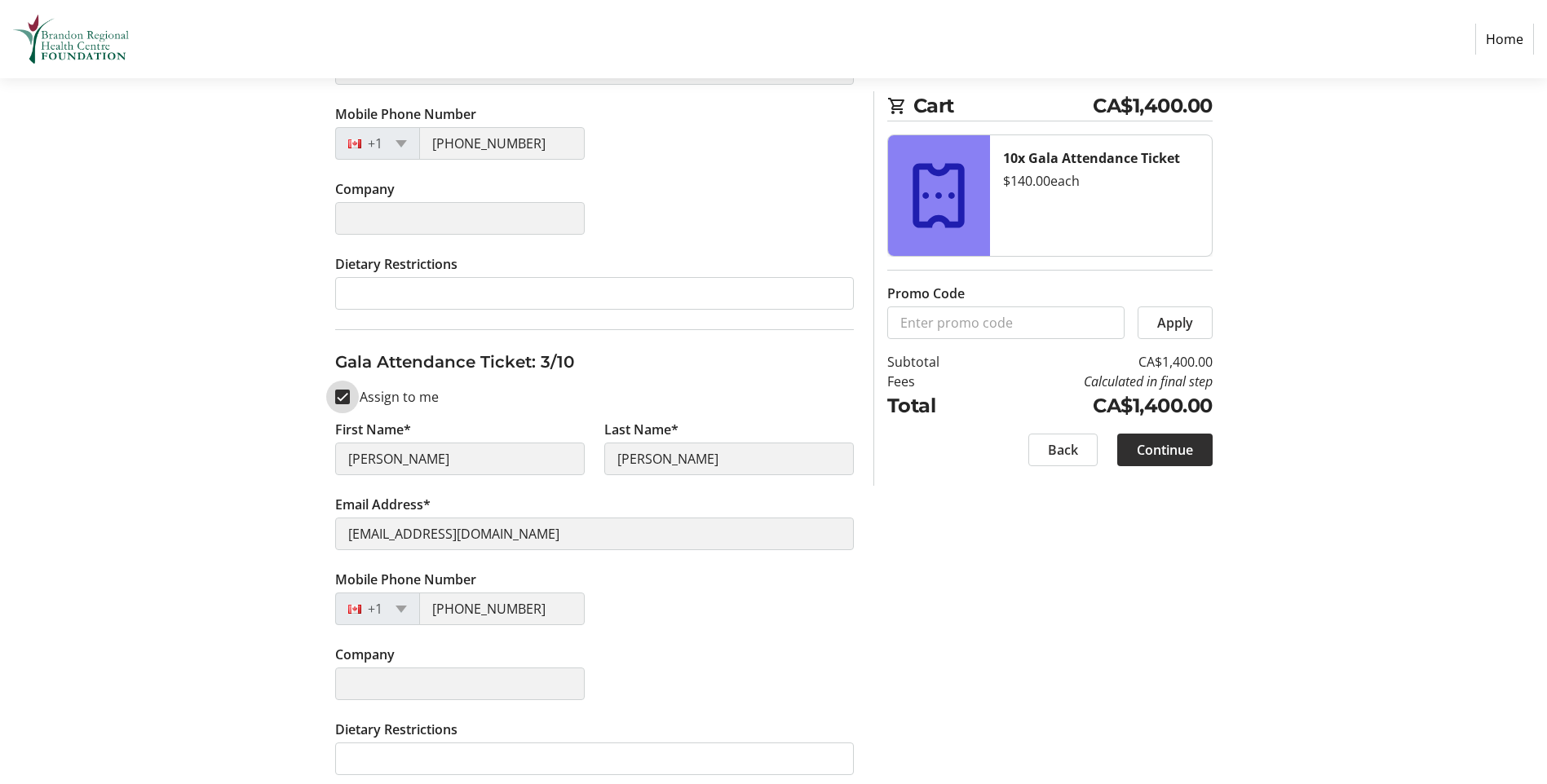
scroll to position [1223, 0]
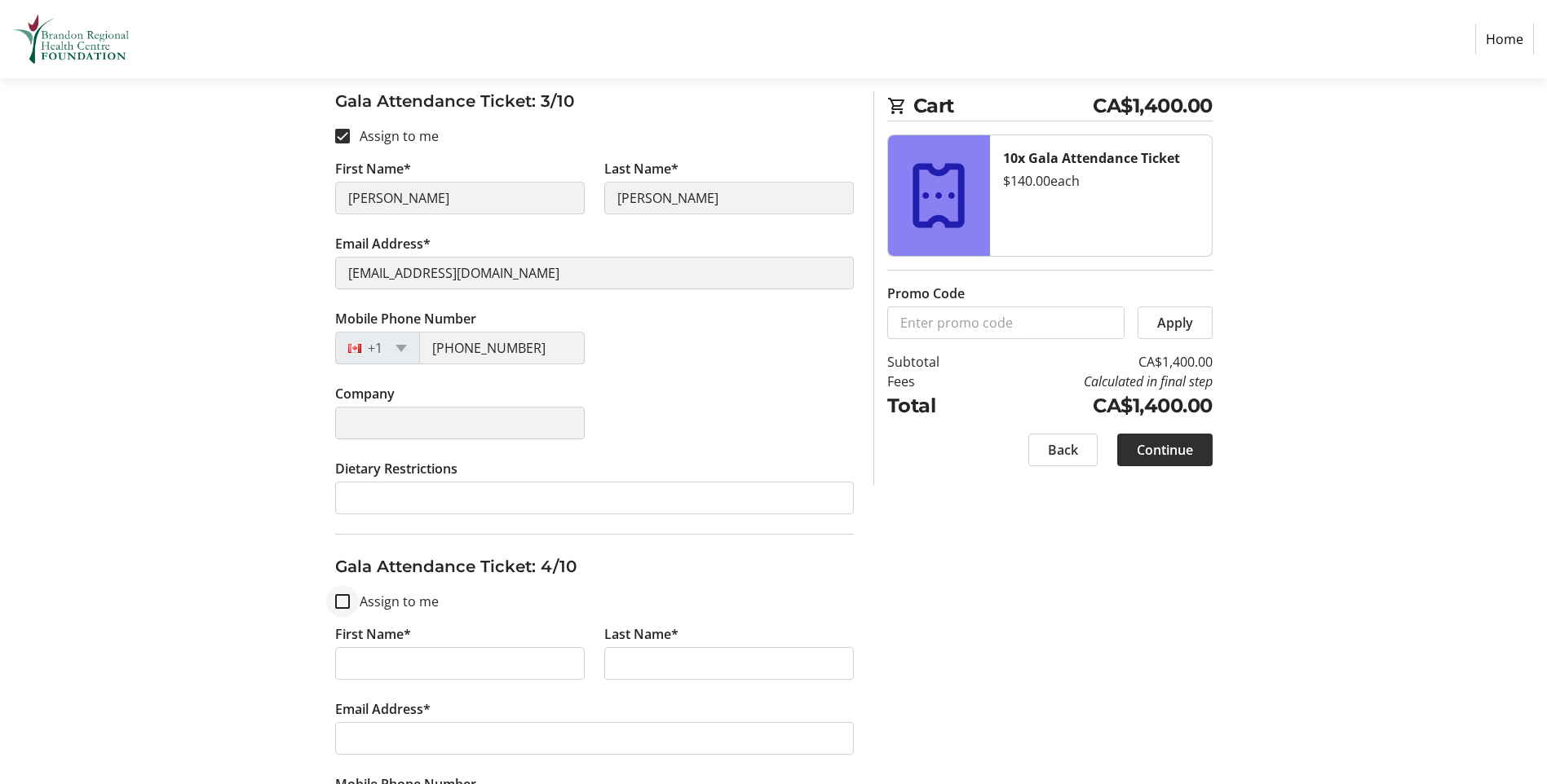
click at [347, 612] on div at bounding box center [342, 602] width 39 height 39
checkbox input "true"
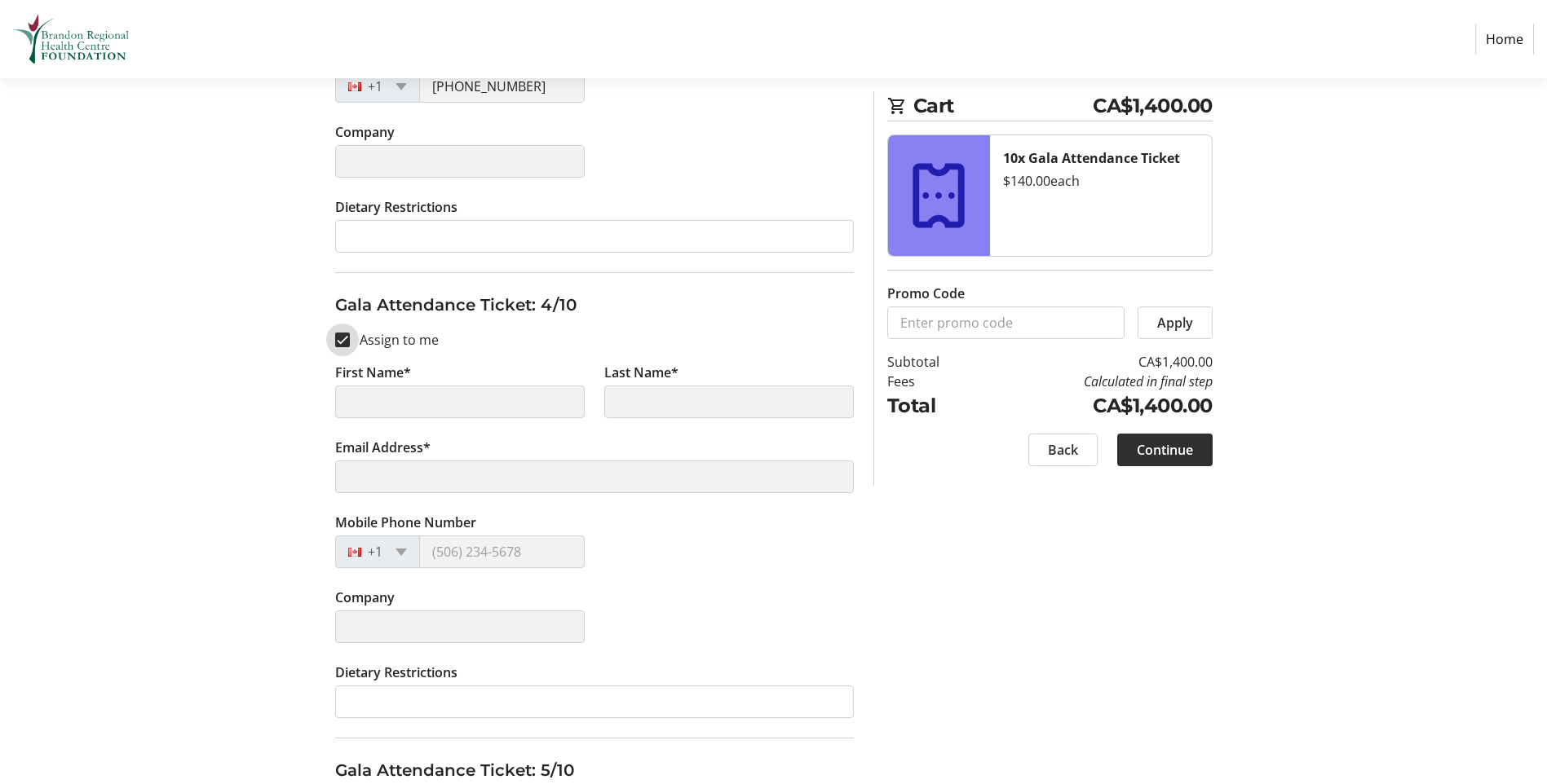
scroll to position [1631, 0]
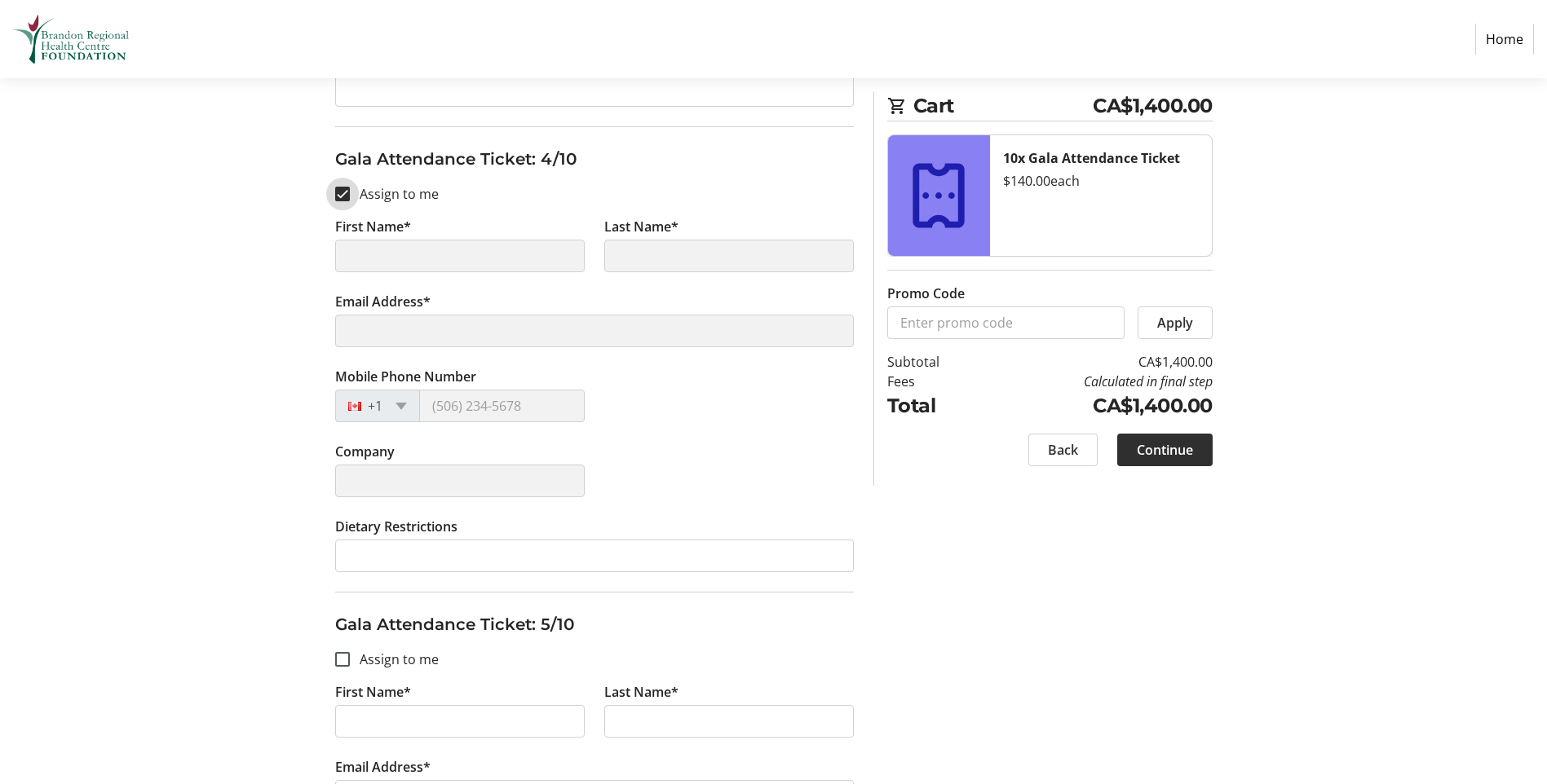
type input "[PERSON_NAME]"
type input "[EMAIL_ADDRESS][DOMAIN_NAME]"
type input "[PHONE_NUMBER]"
click at [346, 658] on input "Assign to me" at bounding box center [342, 659] width 15 height 15
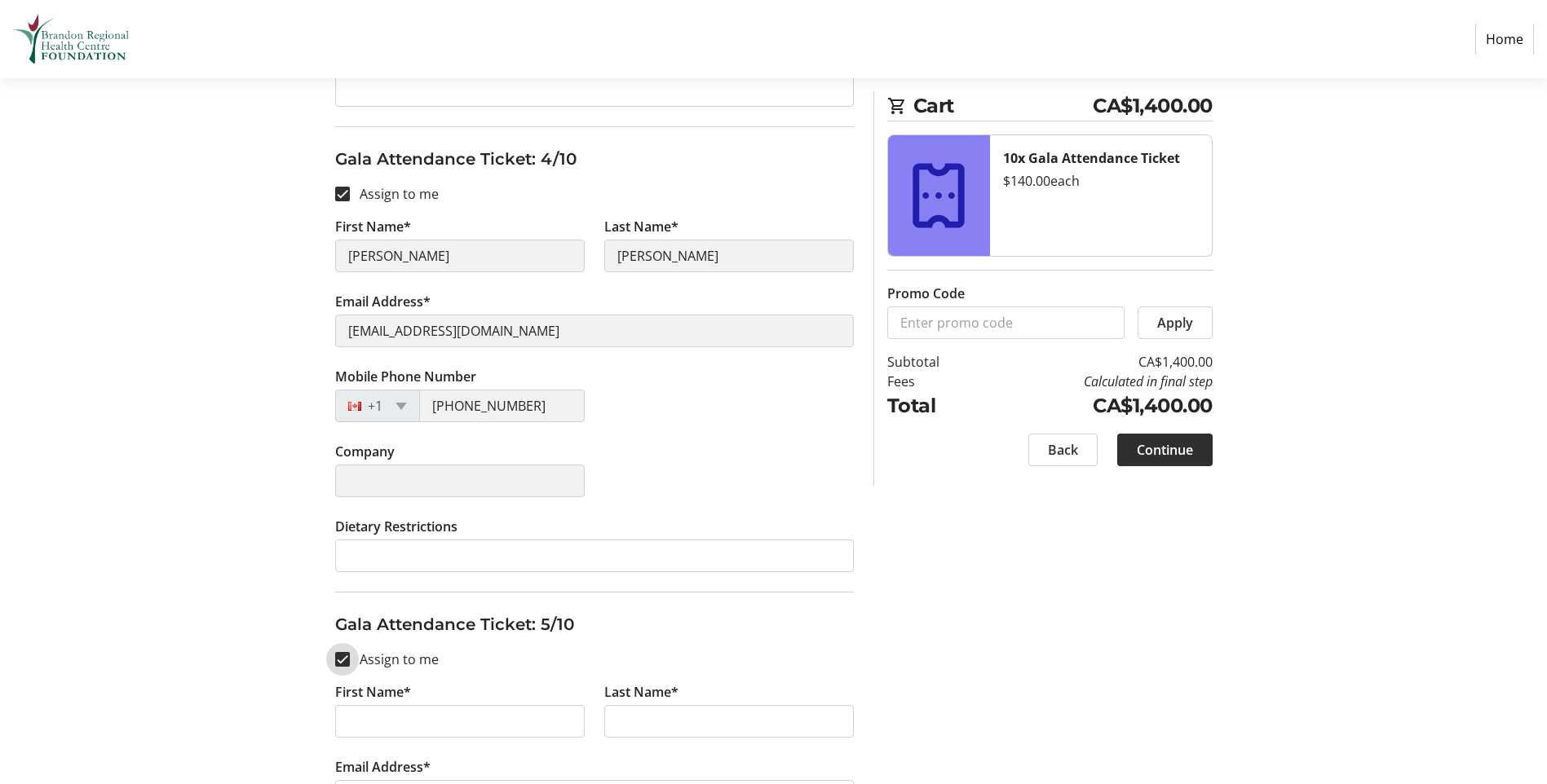
checkbox input "true"
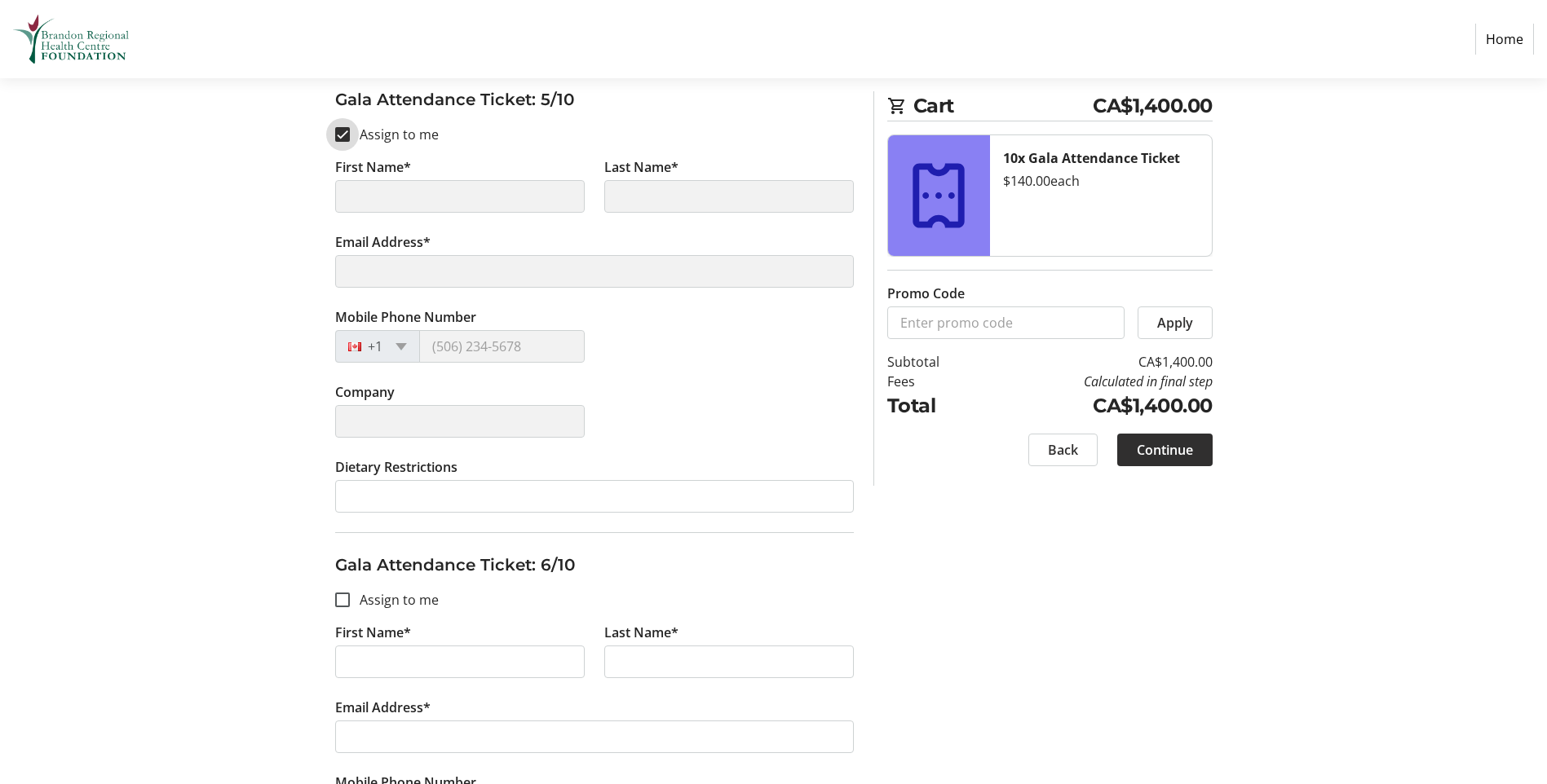
scroll to position [2202, 0]
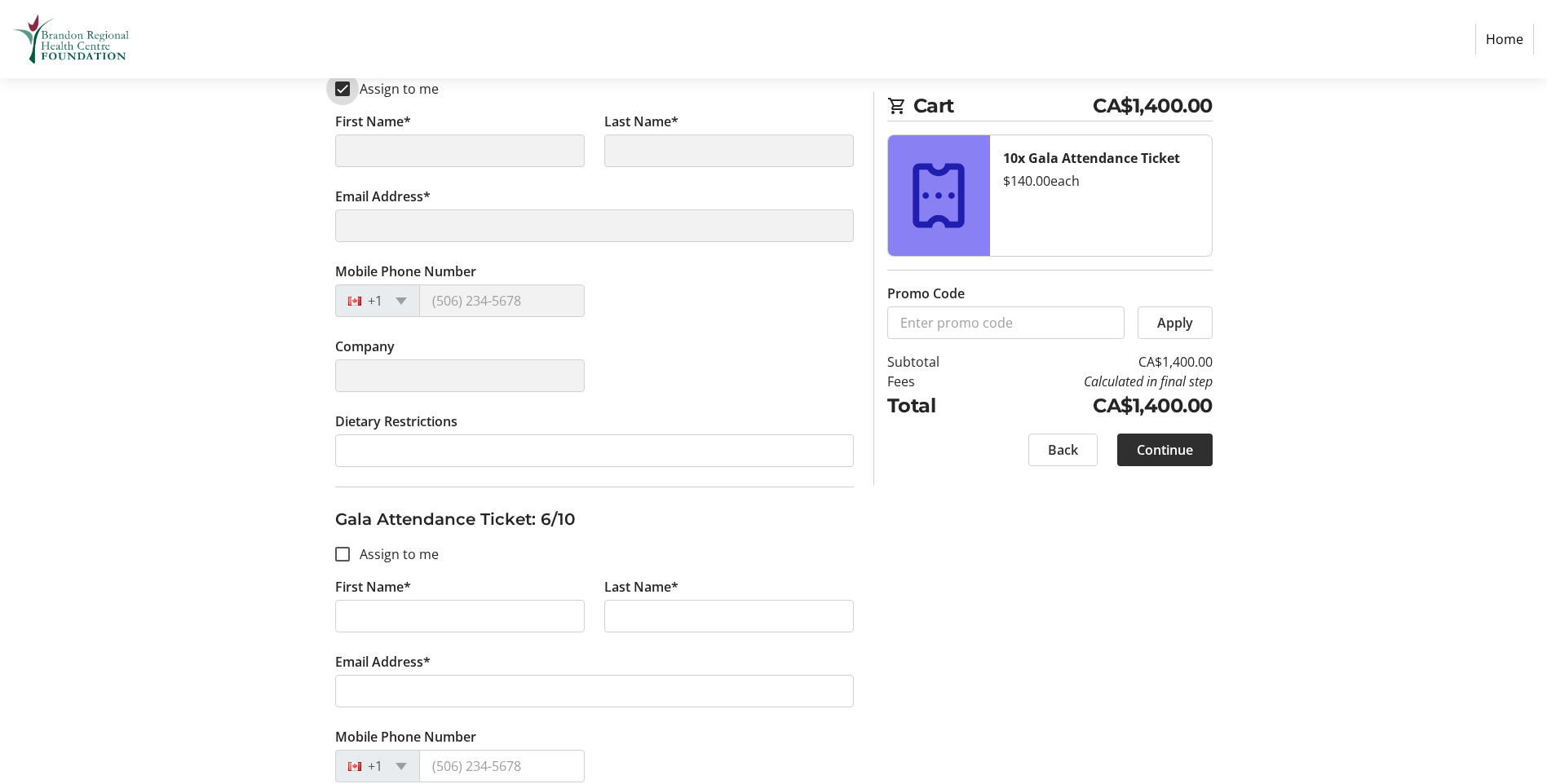
type input "[PERSON_NAME]"
type input "[EMAIL_ADDRESS][DOMAIN_NAME]"
type input "[PHONE_NUMBER]"
click at [340, 565] on div at bounding box center [342, 554] width 39 height 39
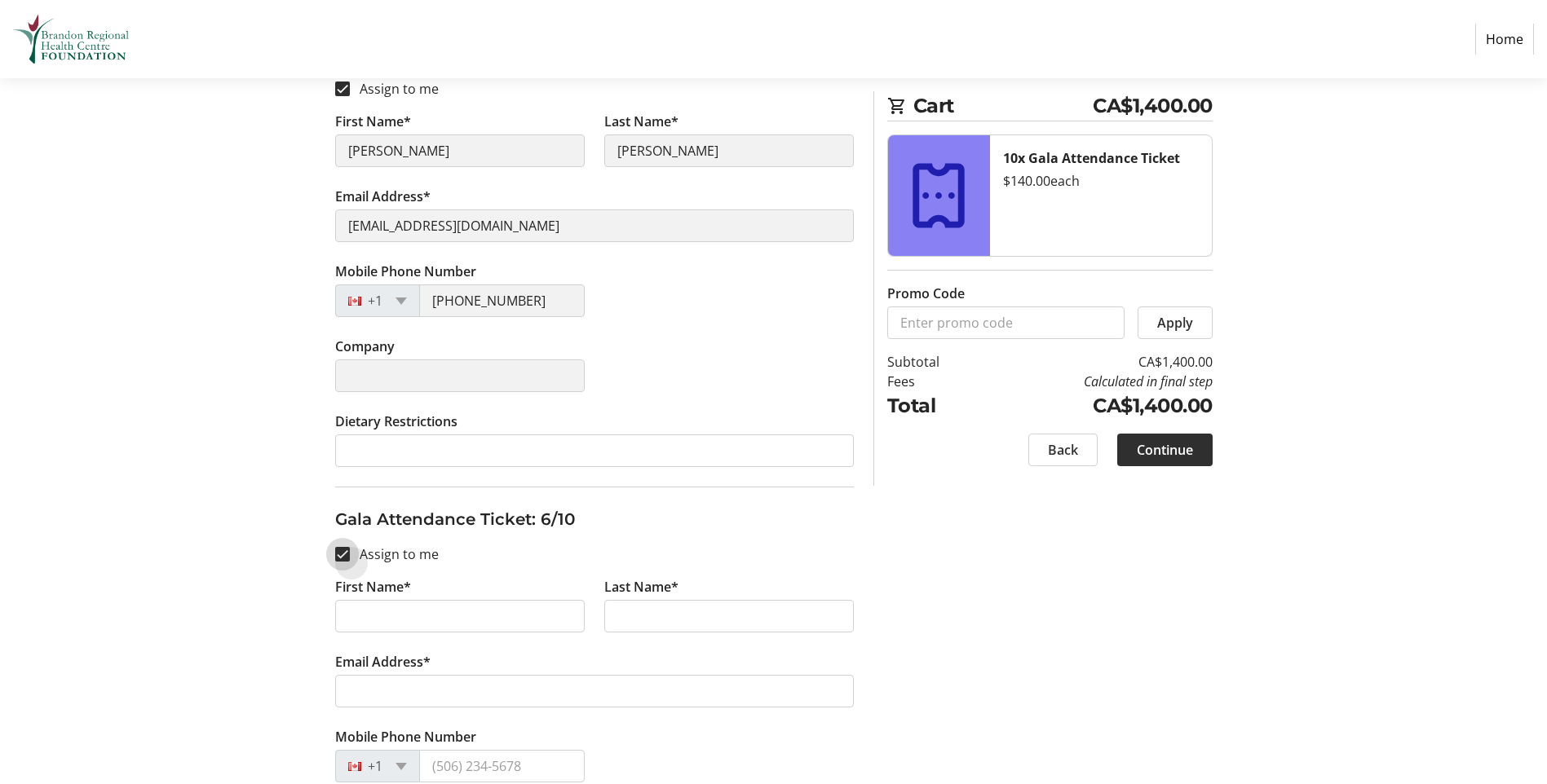
checkbox input "true"
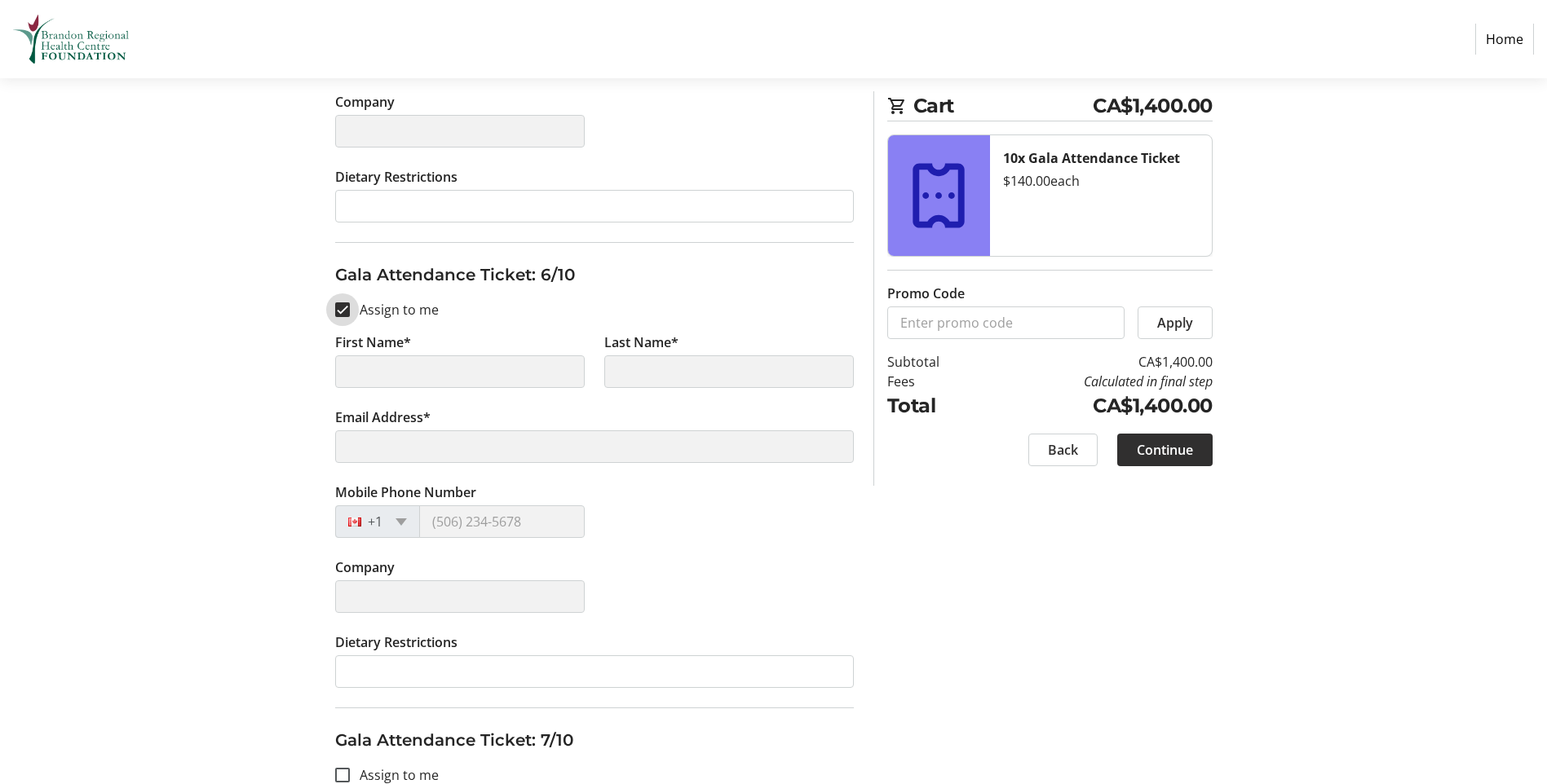
type input "[PERSON_NAME]"
type input "[EMAIL_ADDRESS][DOMAIN_NAME]"
type input "[PHONE_NUMBER]"
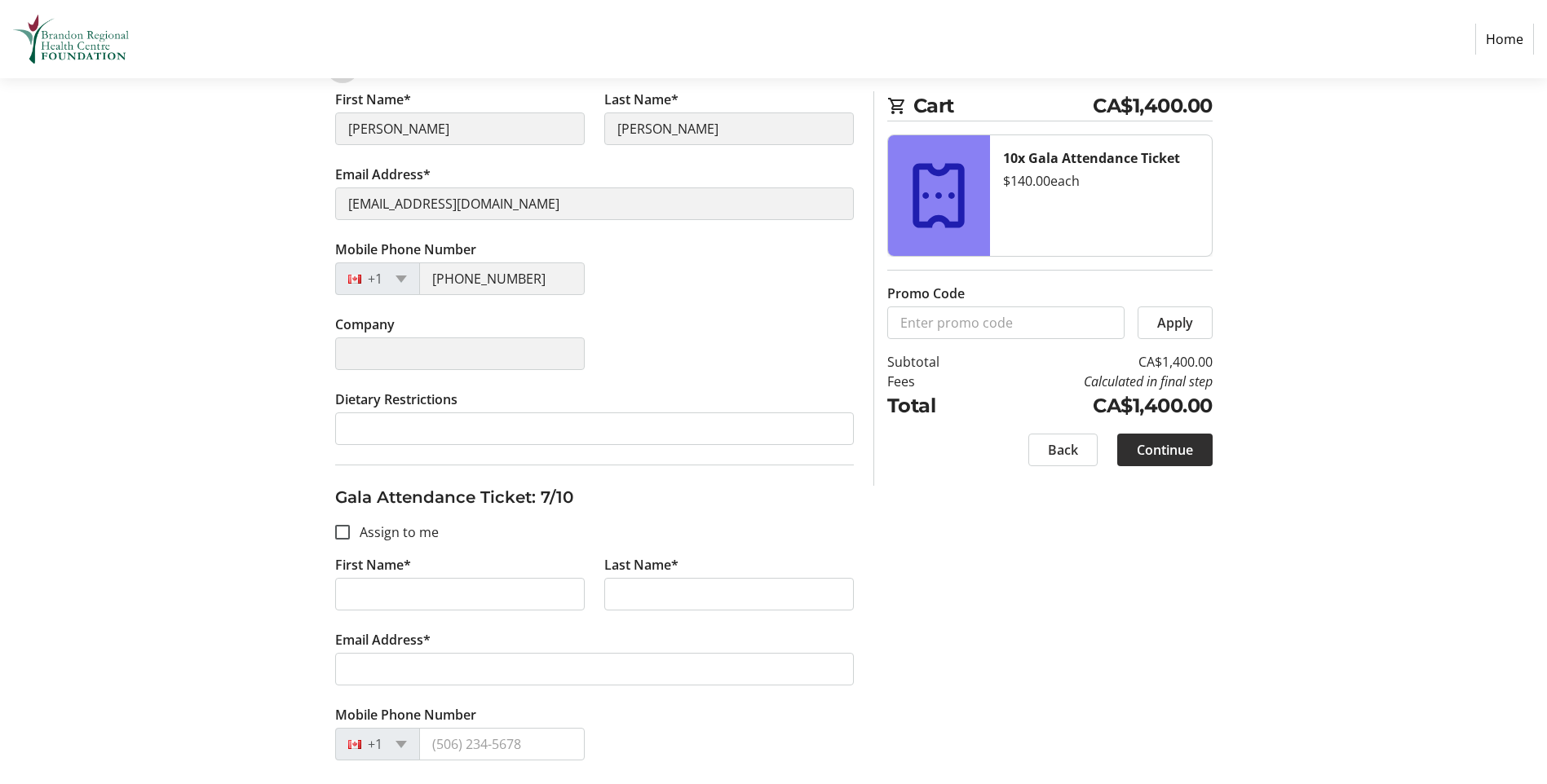
scroll to position [2691, 0]
click at [346, 537] on input "Assign to me" at bounding box center [342, 530] width 15 height 15
checkbox input "true"
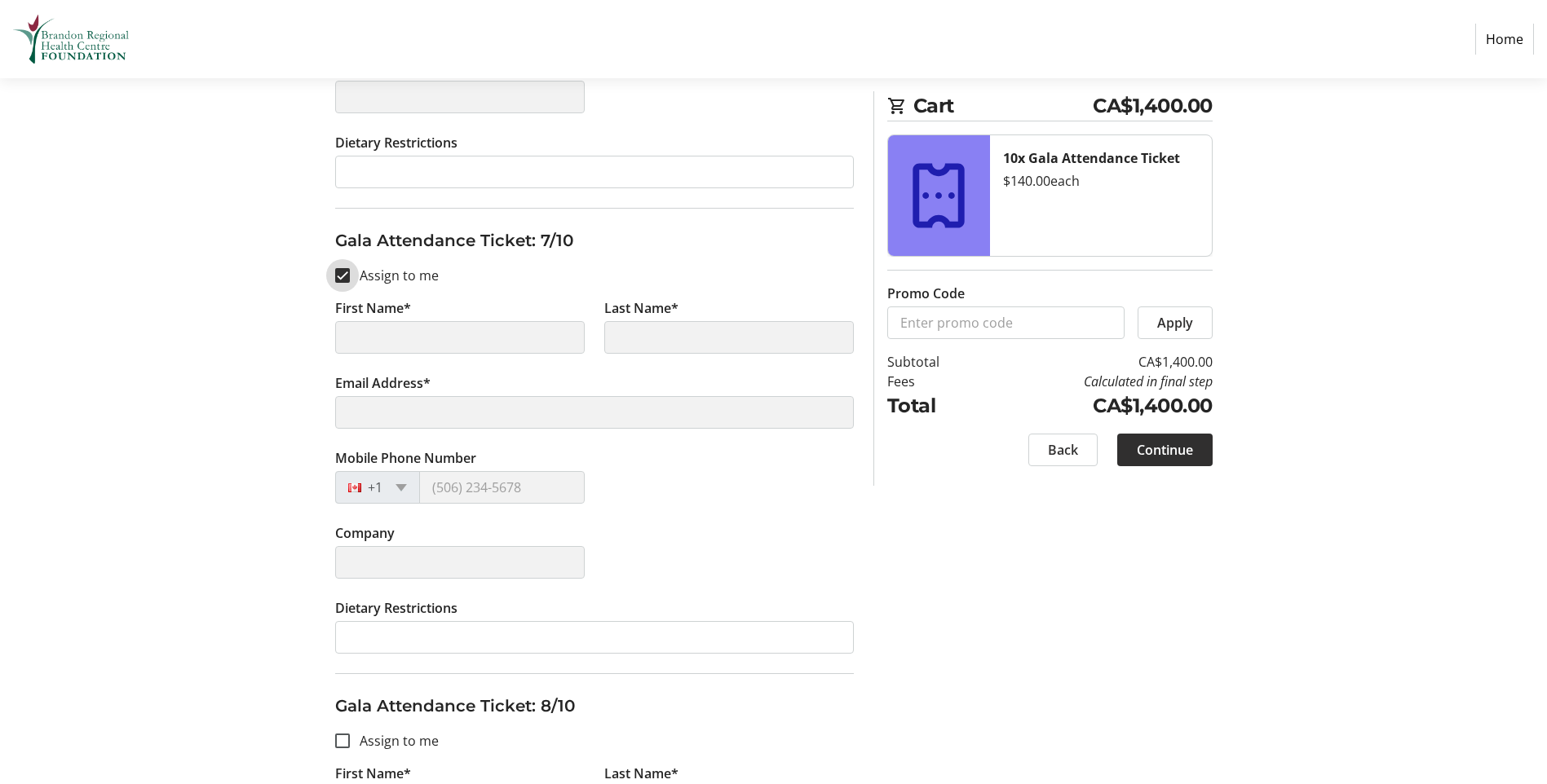
scroll to position [3017, 0]
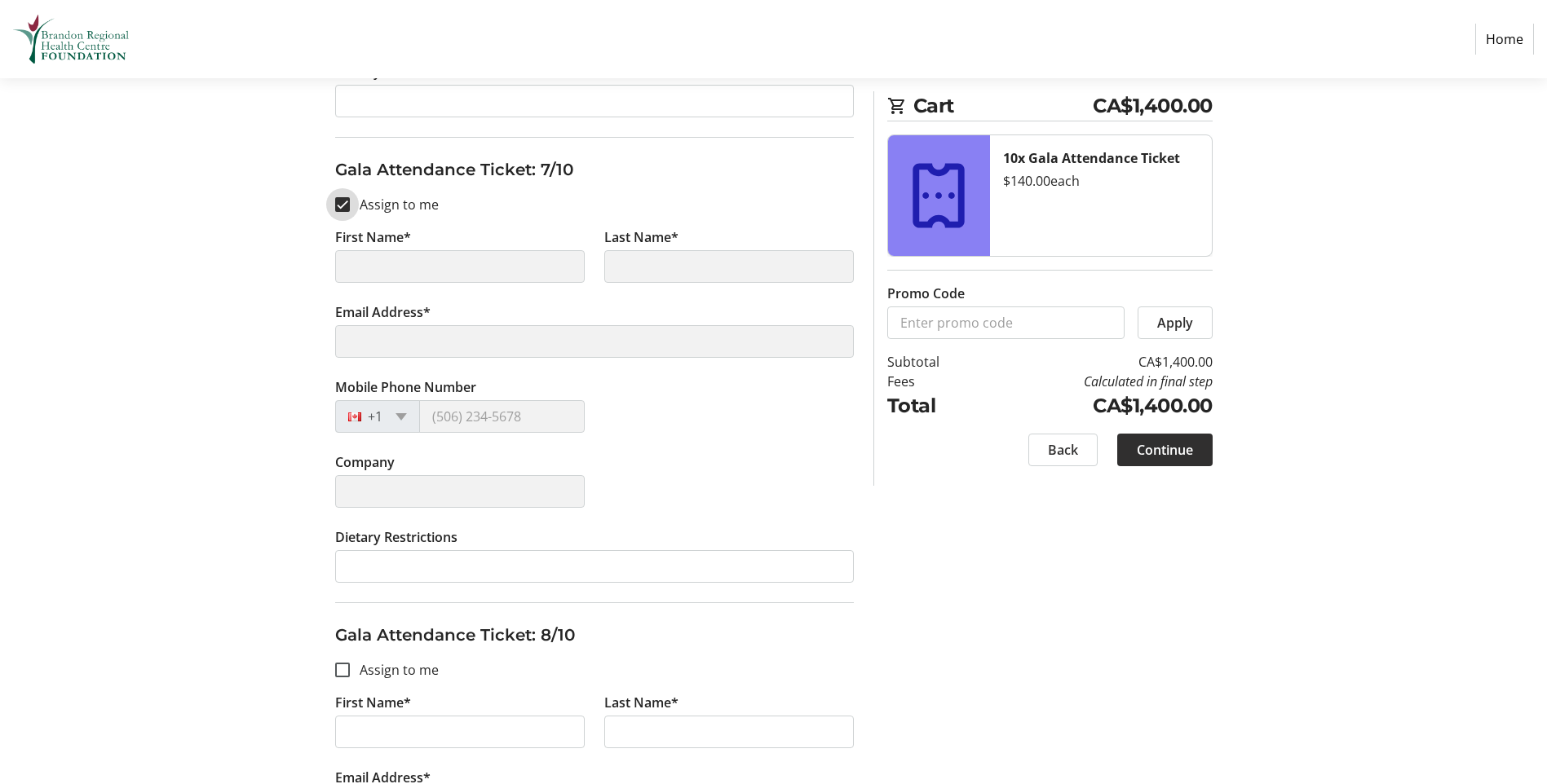
type input "[PERSON_NAME]"
type input "[EMAIL_ADDRESS][DOMAIN_NAME]"
type input "[PHONE_NUMBER]"
click at [341, 667] on input "Assign to me" at bounding box center [342, 670] width 15 height 15
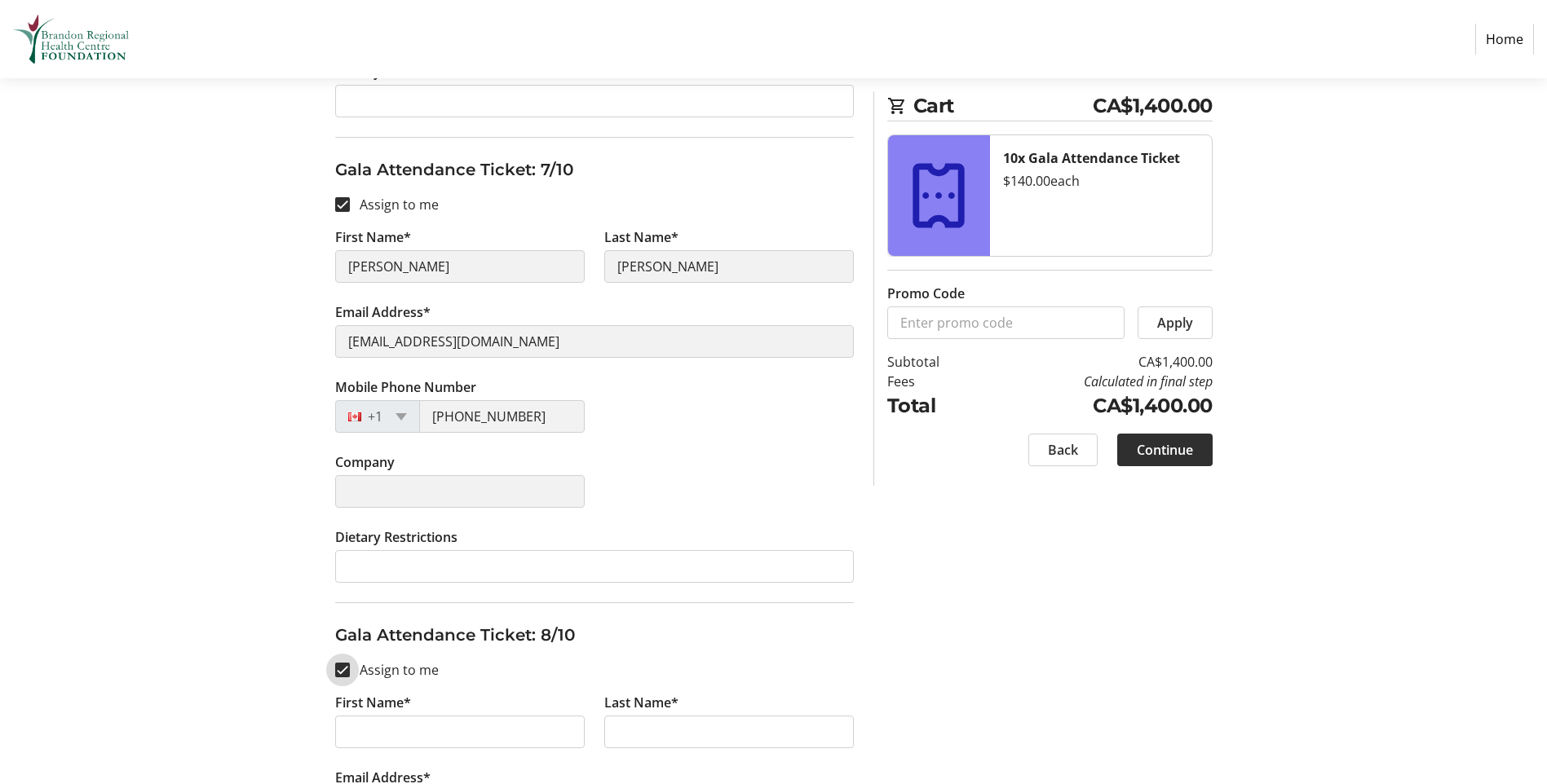
checkbox input "true"
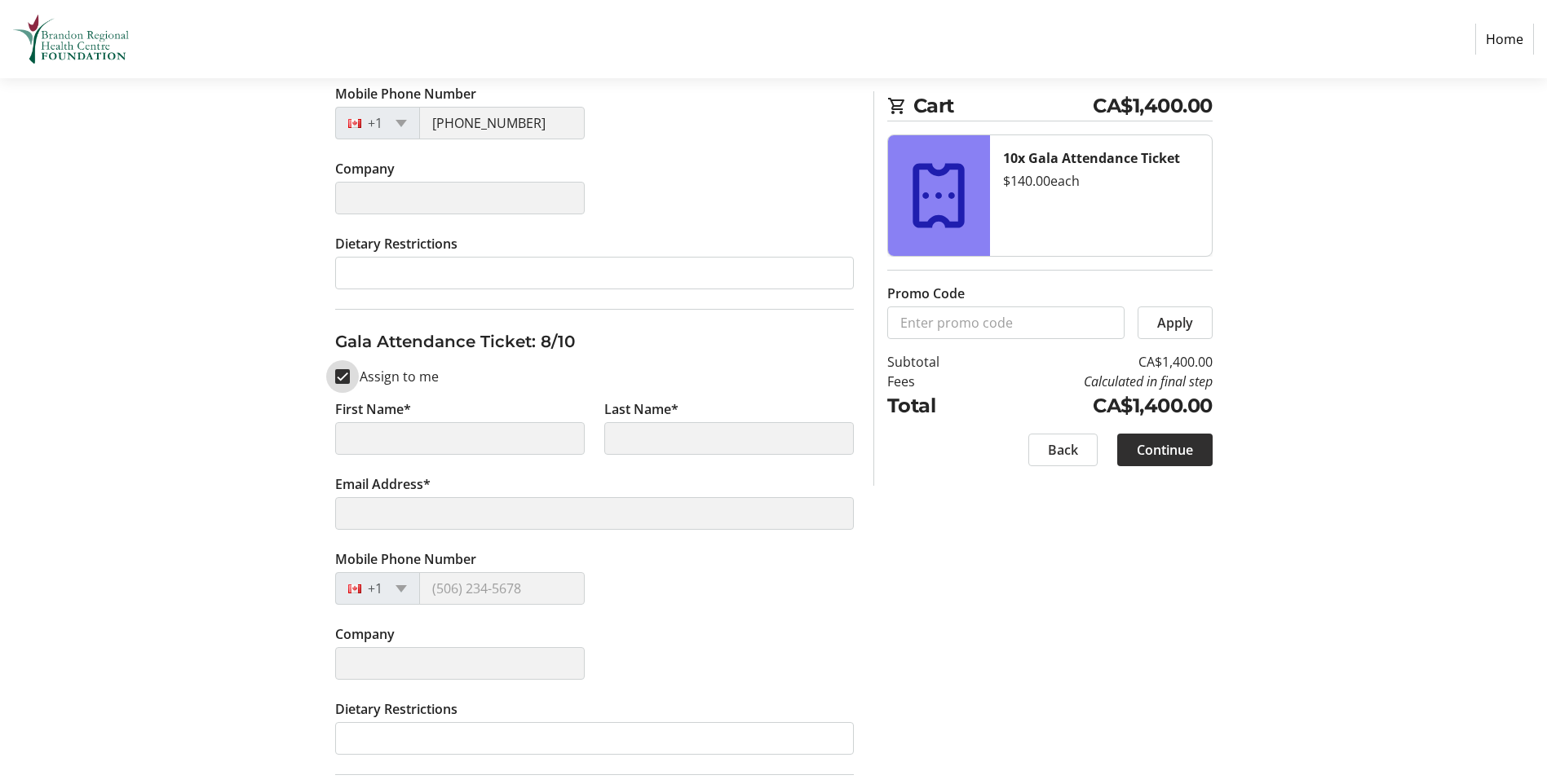
scroll to position [3424, 0]
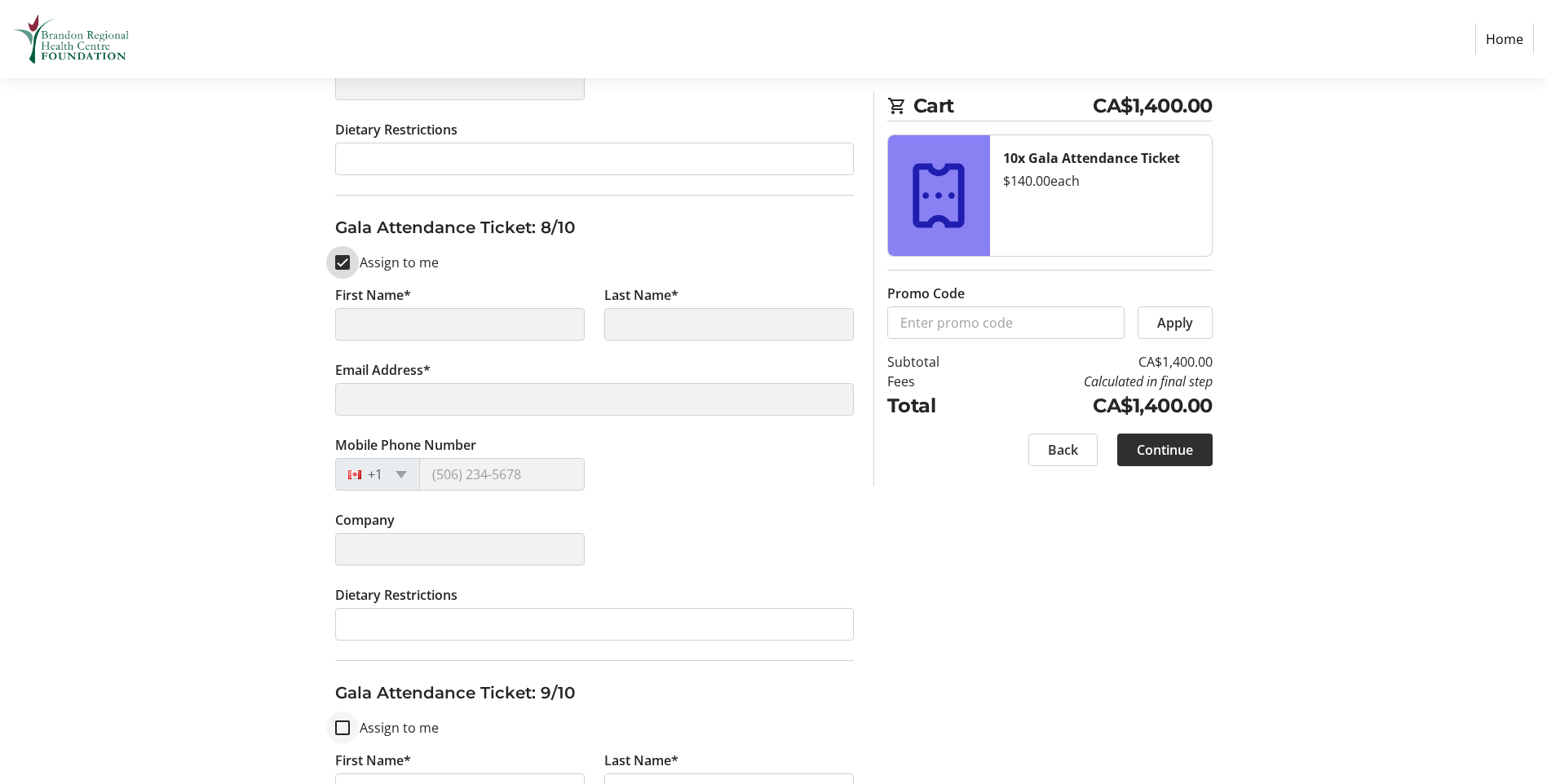
type input "[PERSON_NAME]"
type input "[EMAIL_ADDRESS][DOMAIN_NAME]"
type input "[PHONE_NUMBER]"
click at [341, 730] on input "Assign to me" at bounding box center [342, 727] width 15 height 15
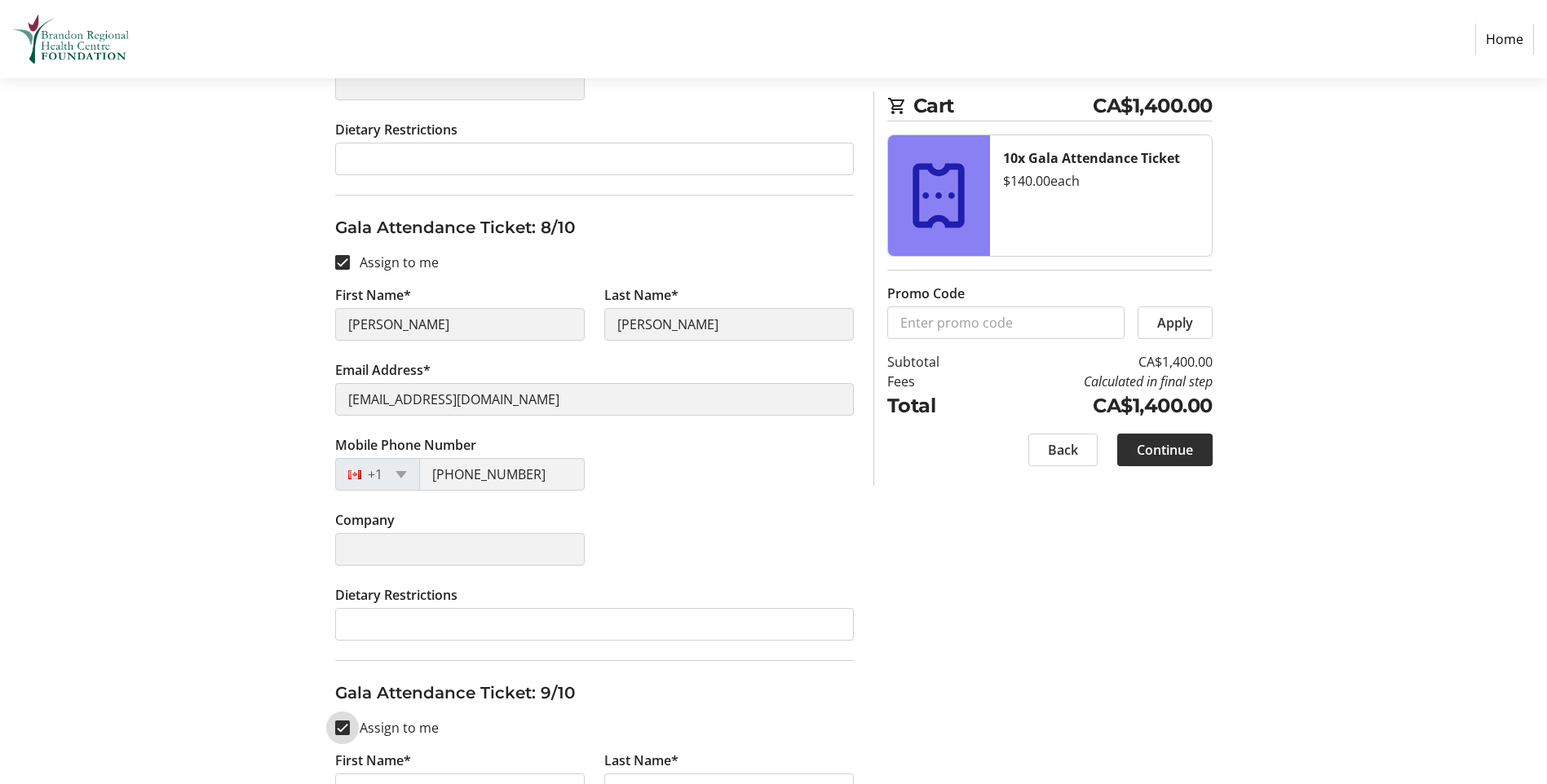
checkbox input "true"
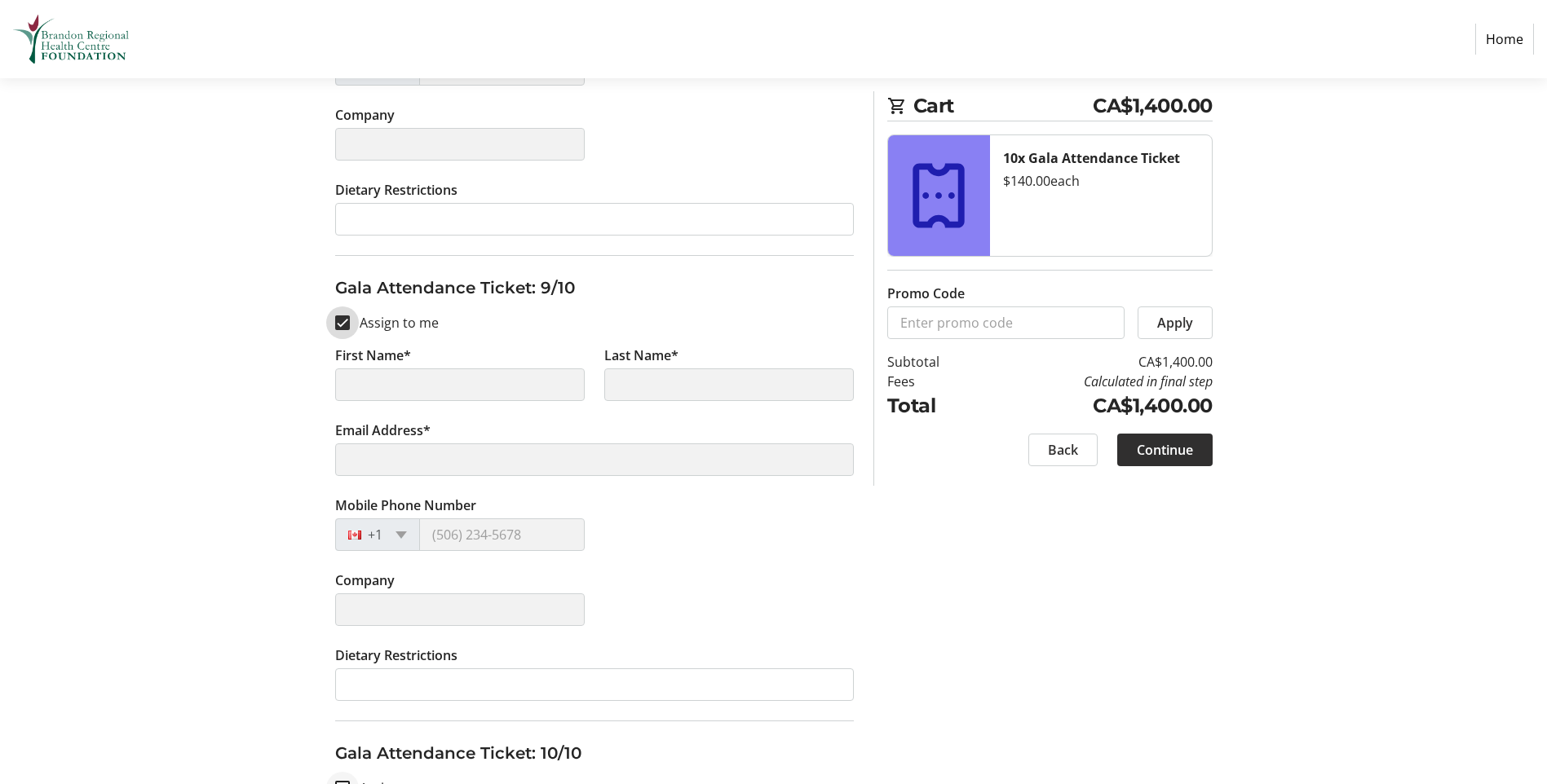
scroll to position [3914, 0]
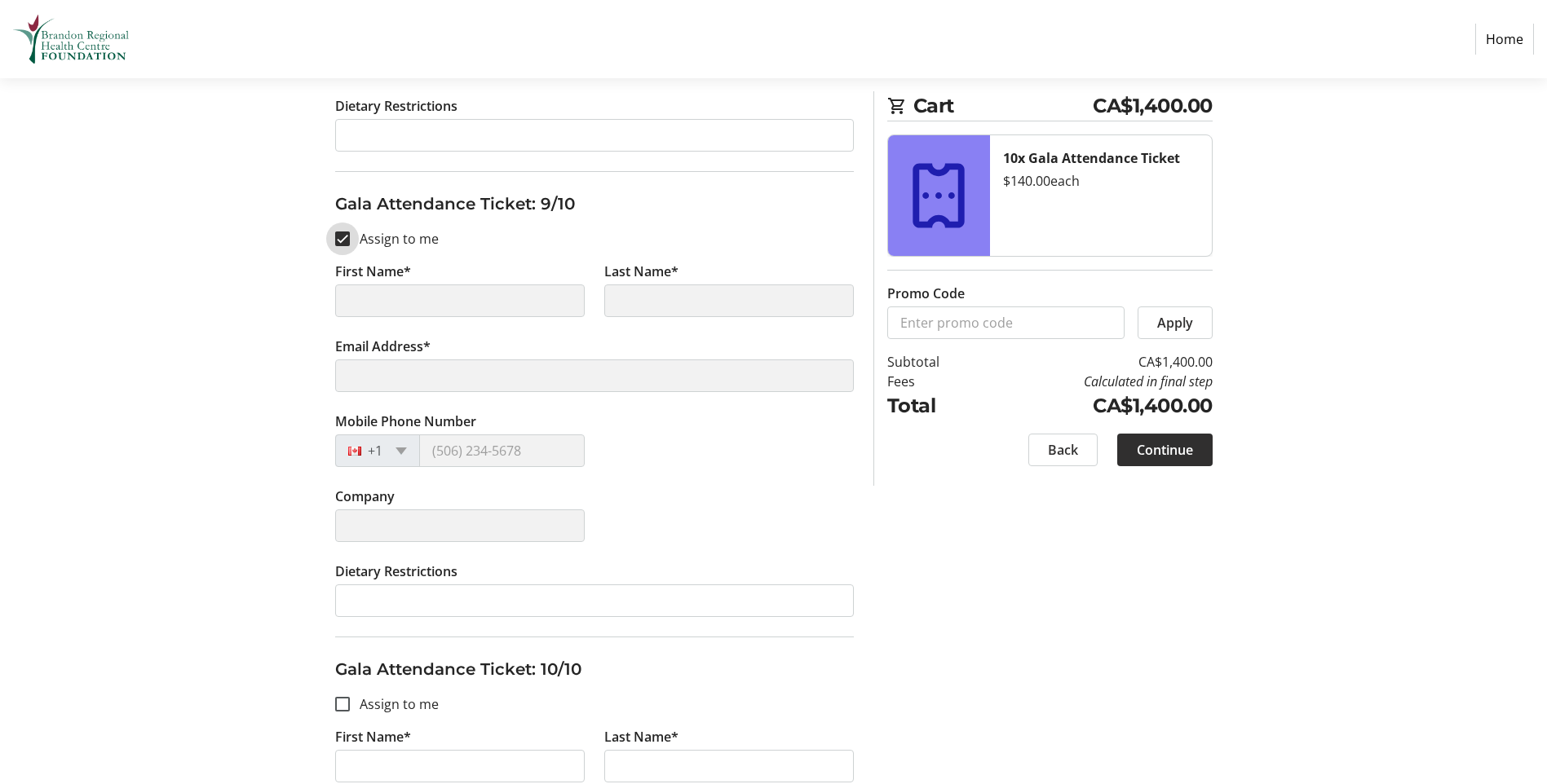
type input "[PERSON_NAME]"
type input "[EMAIL_ADDRESS][DOMAIN_NAME]"
type input "[PHONE_NUMBER]"
click at [340, 700] on input "Assign to me" at bounding box center [342, 704] width 15 height 15
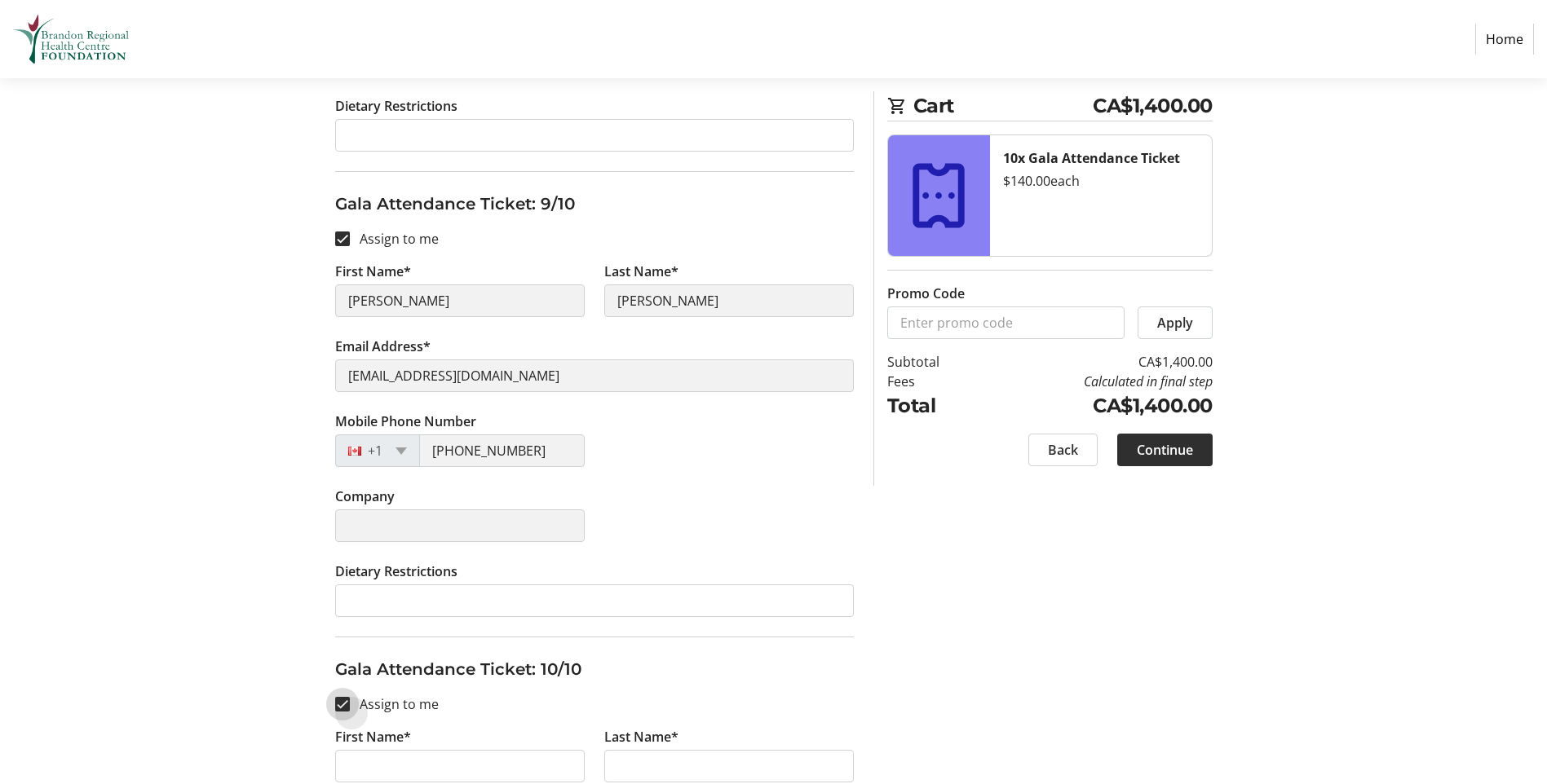
checkbox input "true"
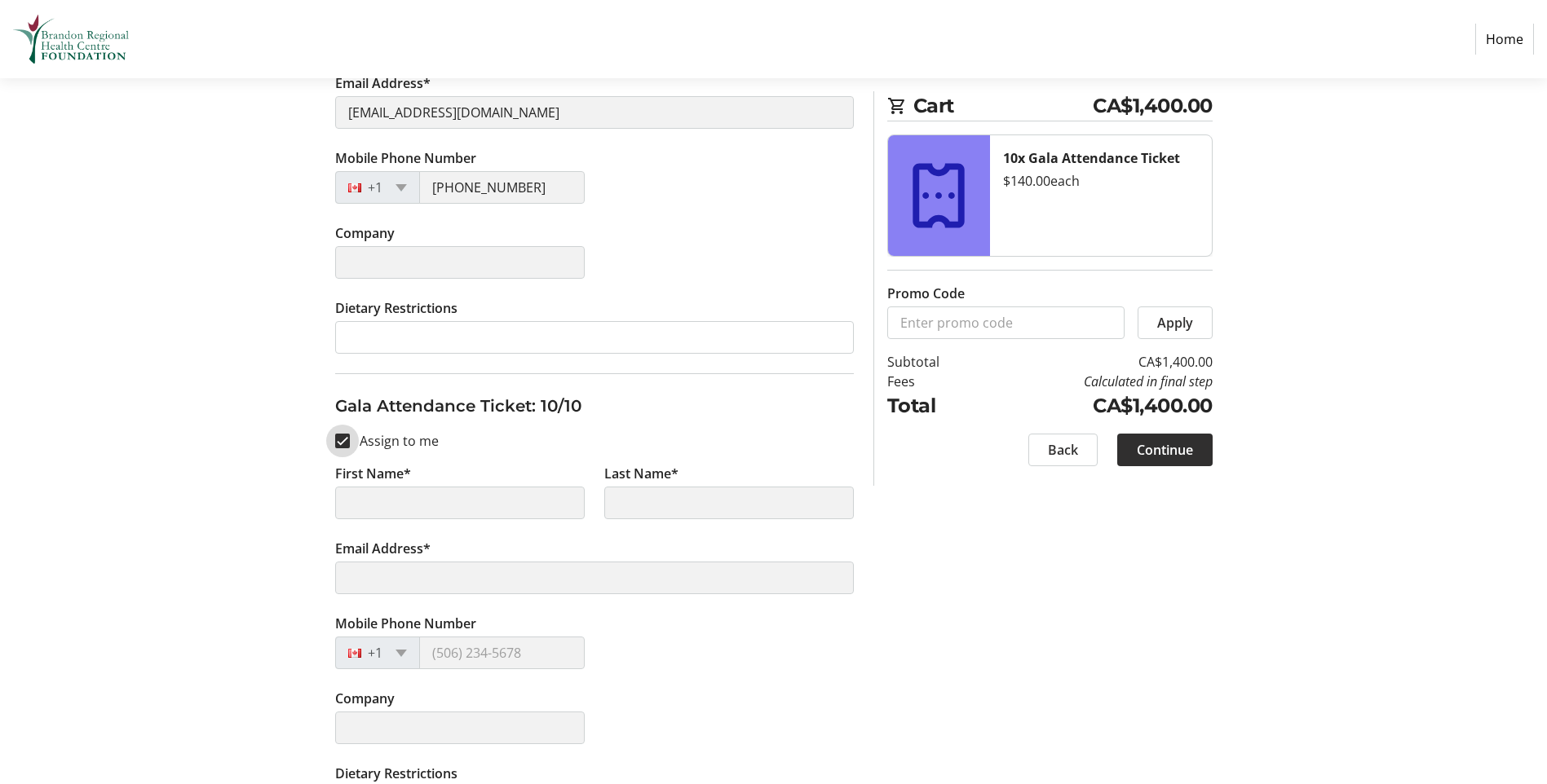
scroll to position [4231, 0]
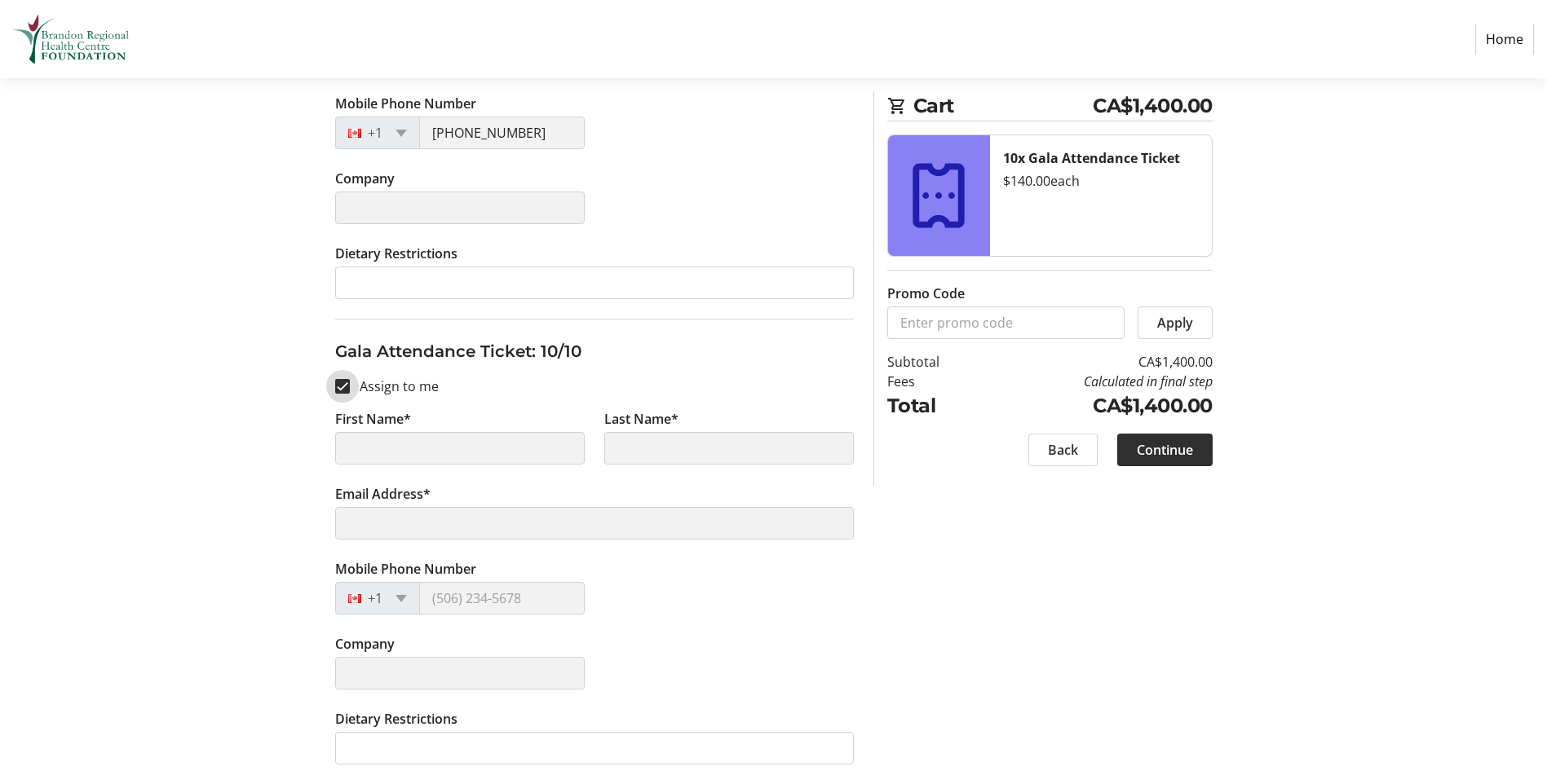
type input "[PERSON_NAME]"
type input "[EMAIL_ADDRESS][DOMAIN_NAME]"
type input "[PHONE_NUMBER]"
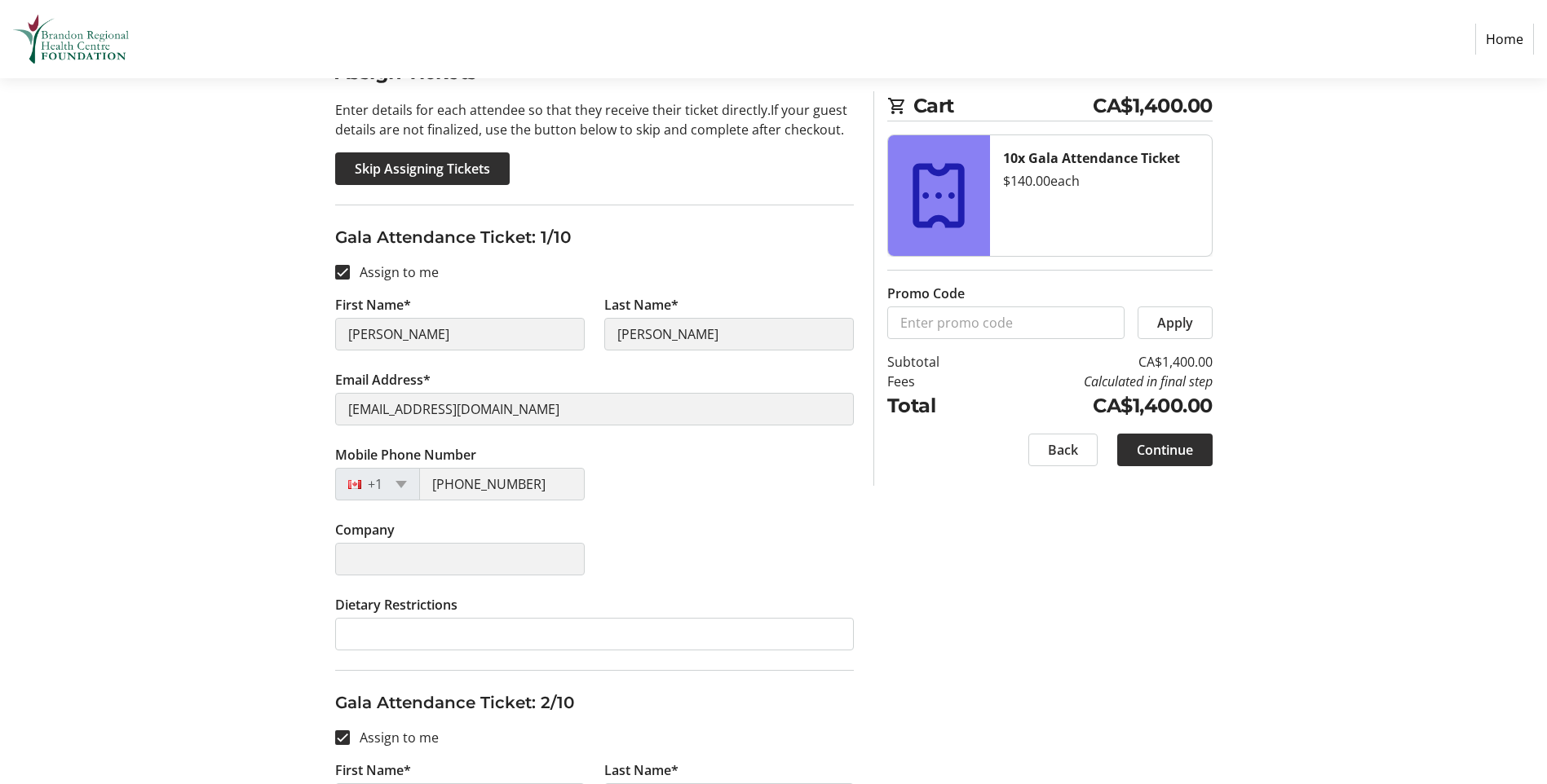
scroll to position [155, 0]
click at [1183, 442] on span "Continue" at bounding box center [1165, 450] width 57 height 19
